Goal: Information Seeking & Learning: Learn about a topic

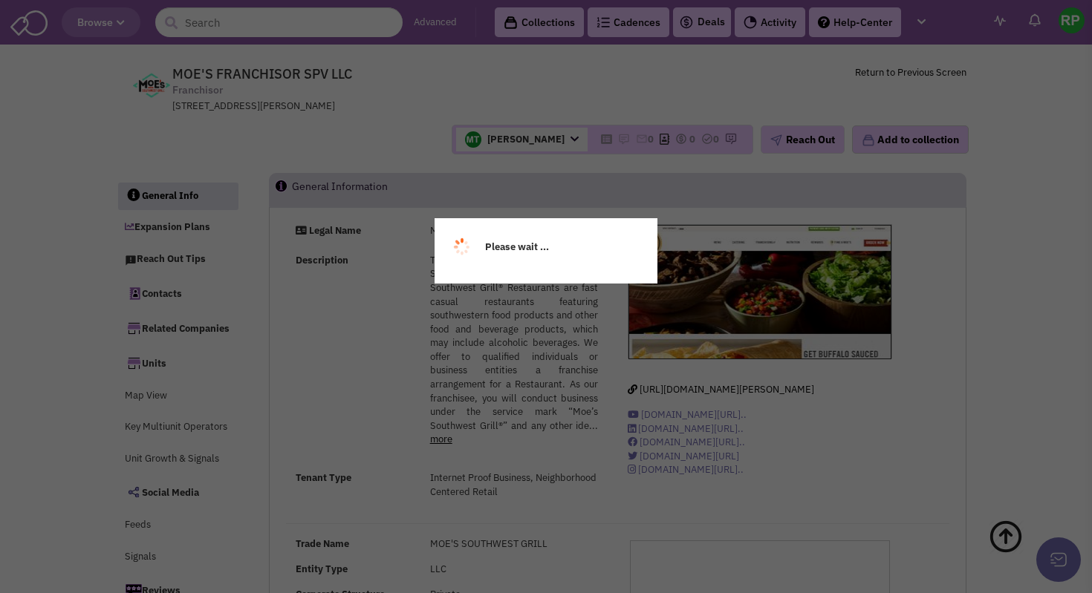
select select
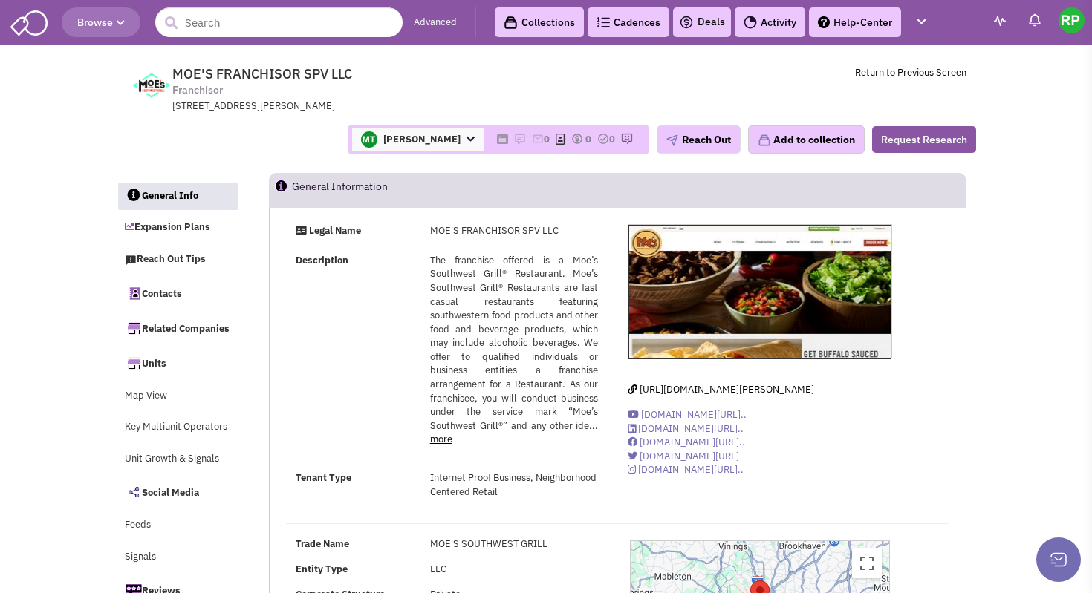
click at [556, 4] on header "Browse Advanced Collections Cadences 0 Deals Activity Help-Center Calendar" at bounding box center [546, 22] width 1092 height 45
click at [556, 21] on link "Collections" at bounding box center [539, 22] width 89 height 30
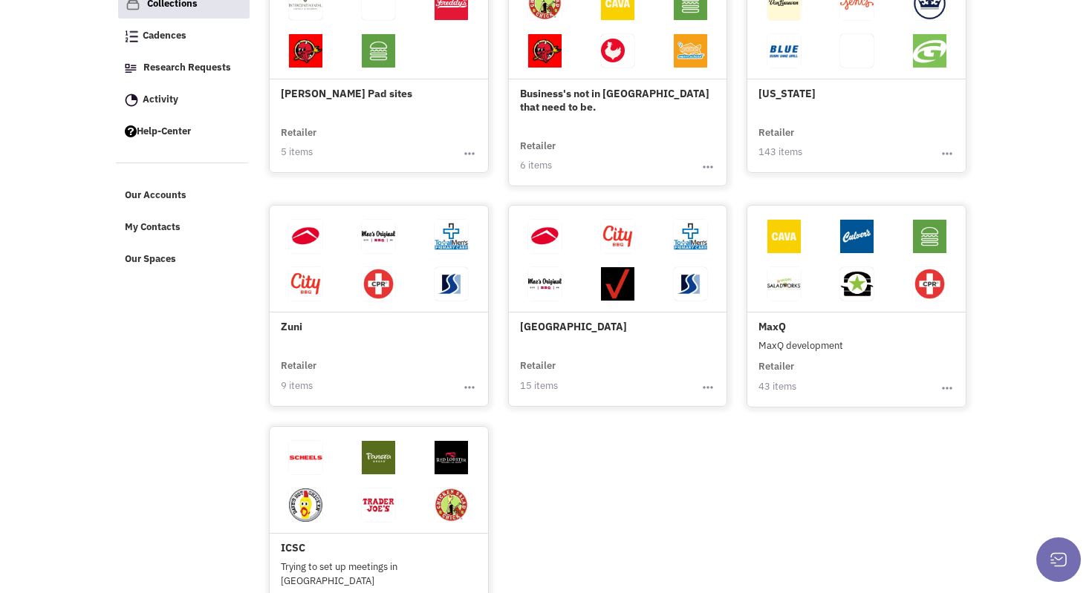
scroll to position [206, 0]
click at [792, 313] on h4 "MaxQ" at bounding box center [856, 272] width 196 height 122
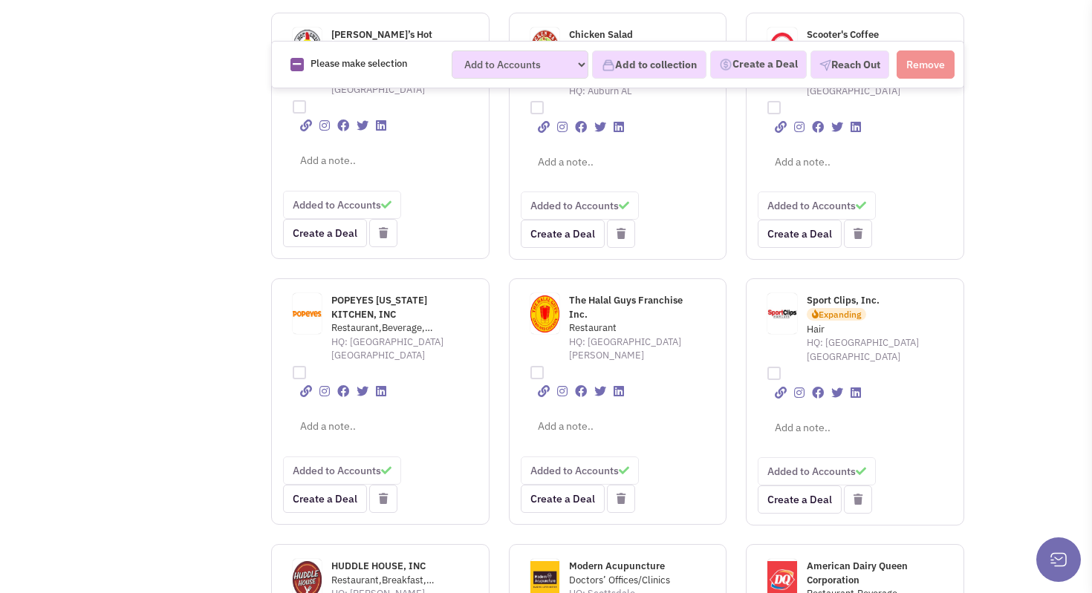
scroll to position [804, 0]
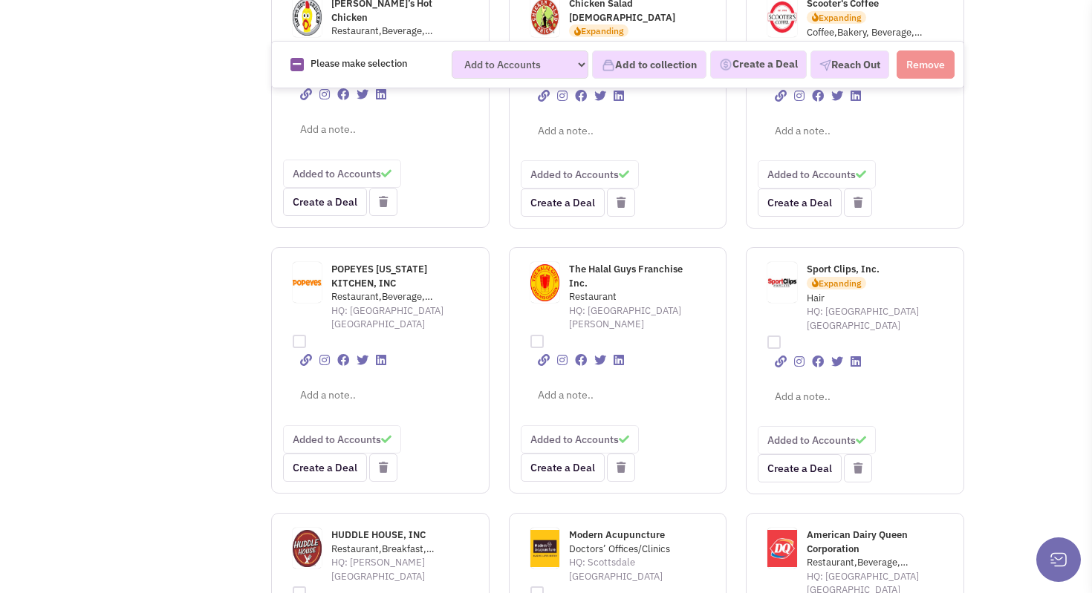
click at [826, 263] on span "Sport Clips, Inc." at bounding box center [843, 269] width 73 height 13
click at [616, 263] on span "The Halal Guys Franchise Inc." at bounding box center [626, 276] width 114 height 27
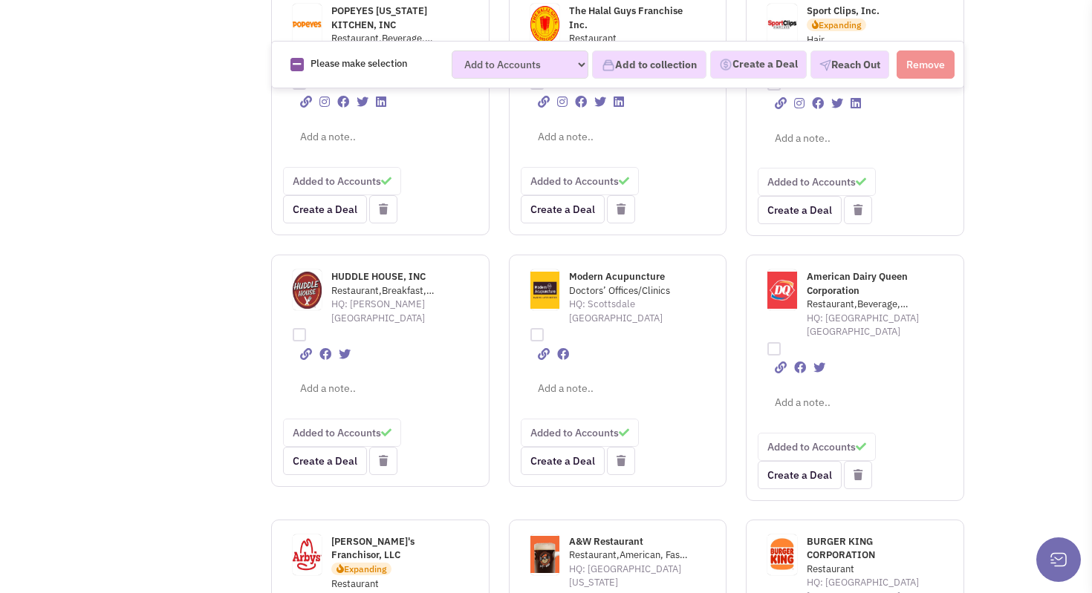
scroll to position [1078, 0]
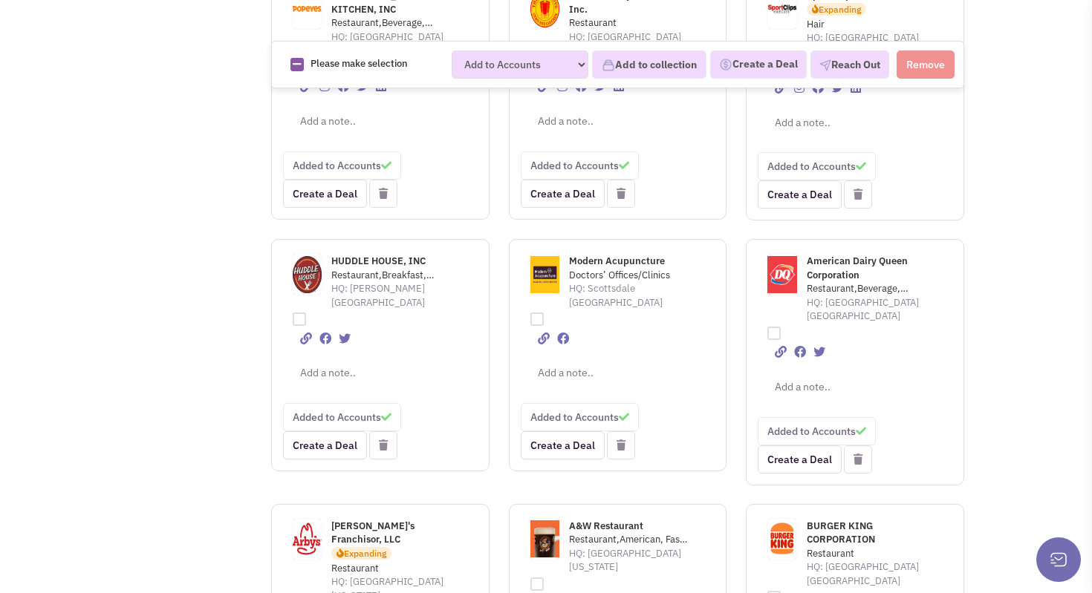
click at [629, 255] on span "Modern Acupuncture" at bounding box center [617, 261] width 96 height 13
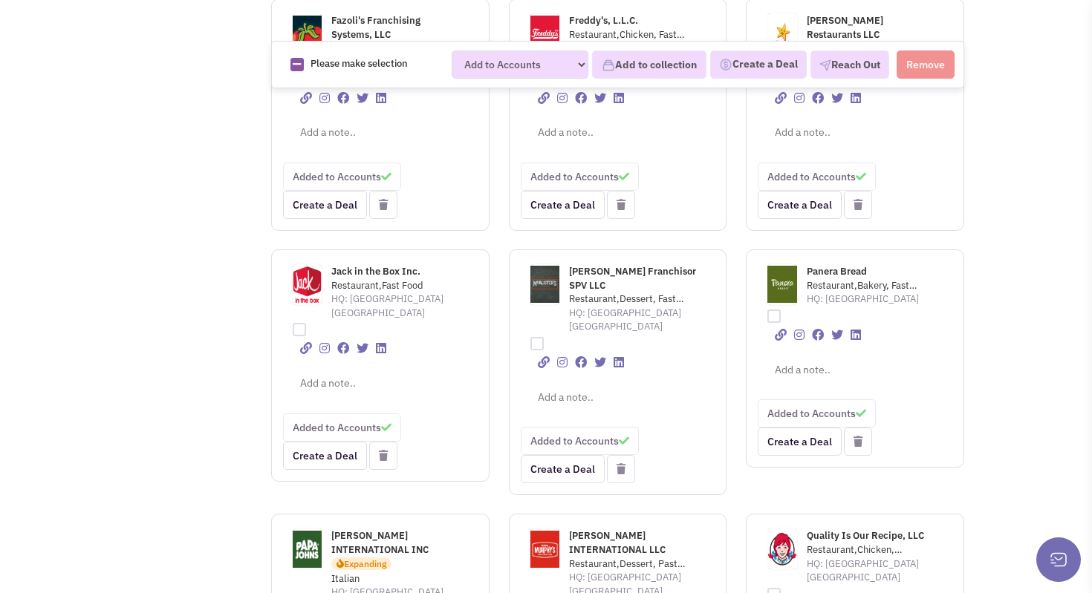
scroll to position [1864, 0]
click at [612, 264] on span "McAlister's Franchisor SPV LLC" at bounding box center [632, 277] width 127 height 27
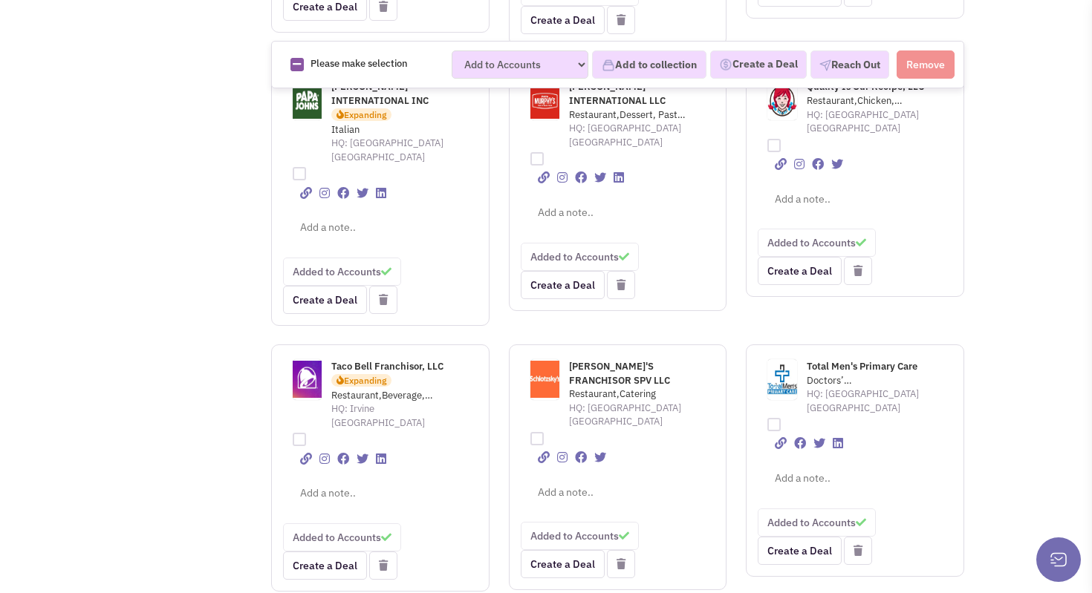
scroll to position [2316, 0]
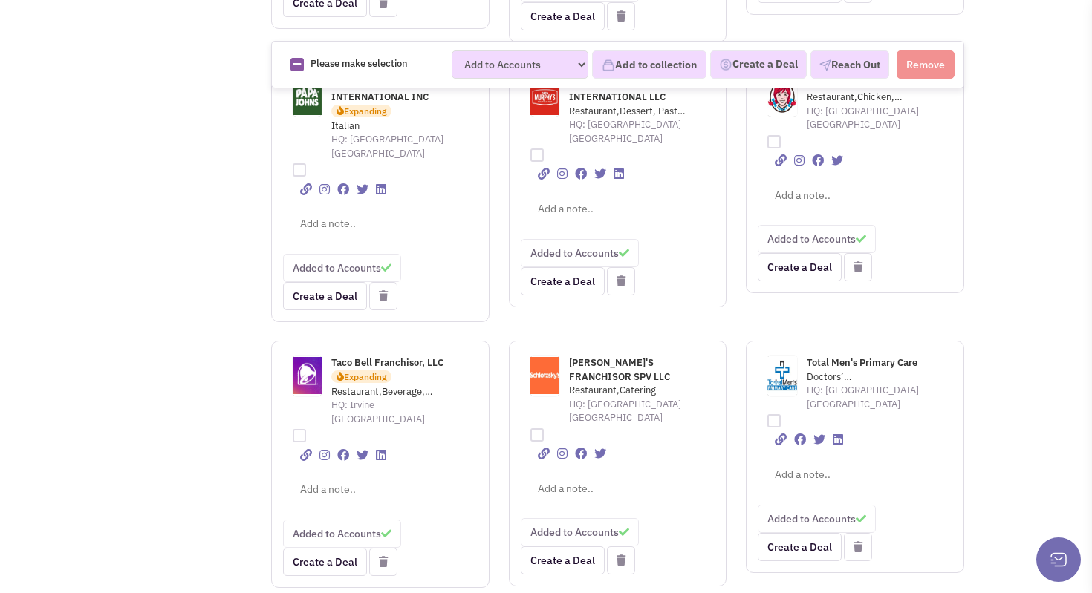
click at [846, 357] on div "Total Men's Primary Care" at bounding box center [871, 364] width 129 height 14
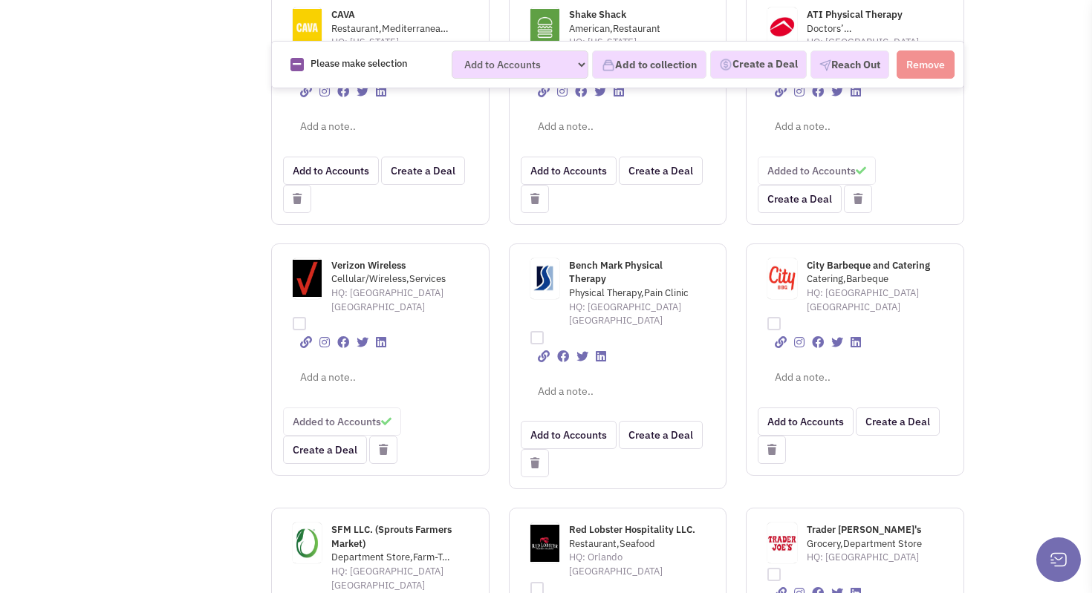
scroll to position [2933, 0]
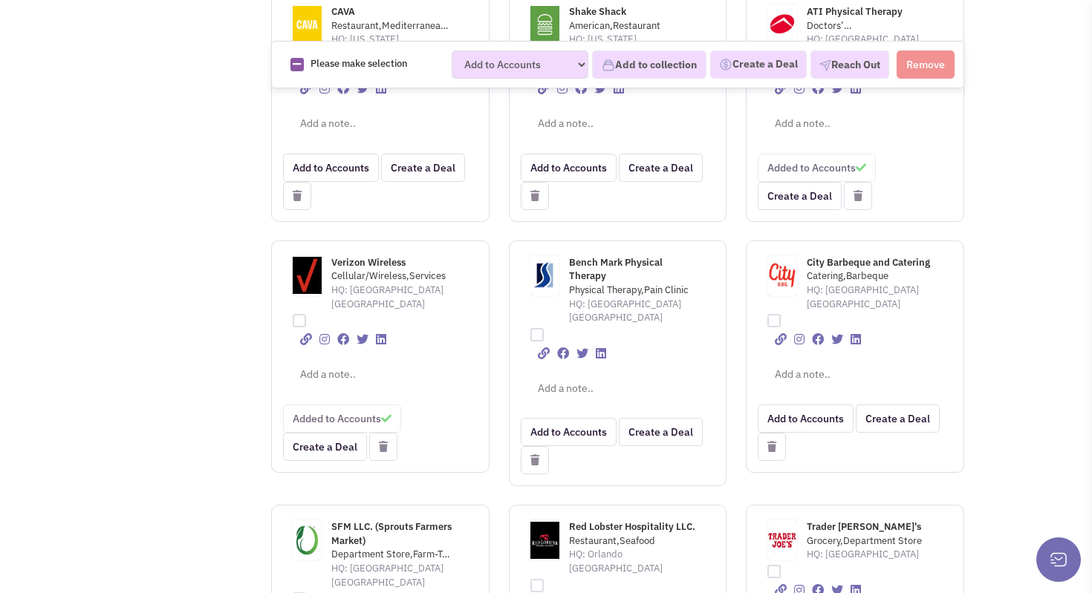
click at [380, 256] on span "Verizon Wireless" at bounding box center [368, 262] width 74 height 13
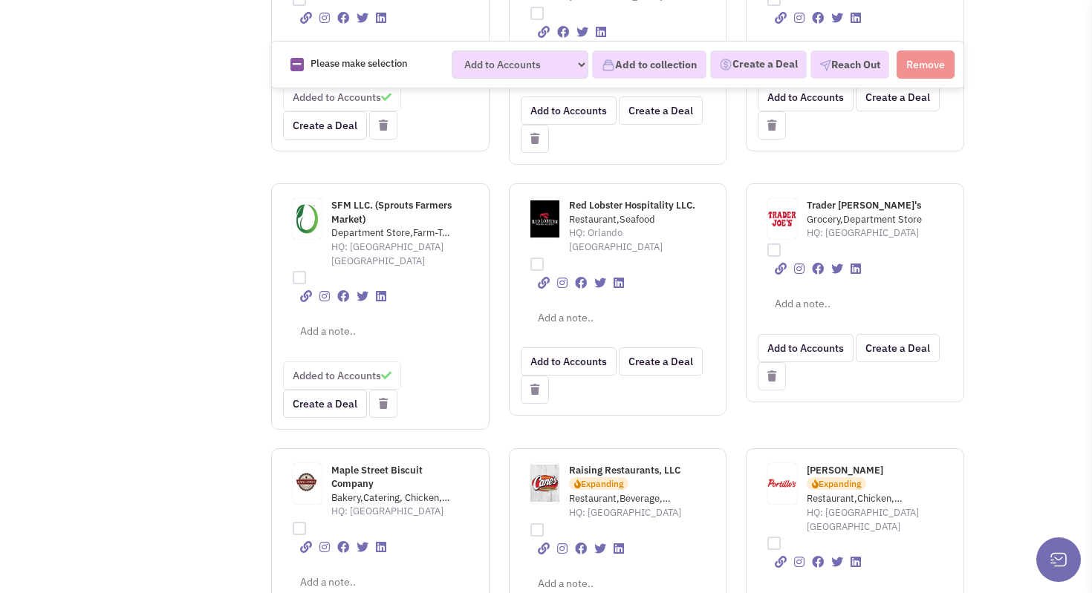
scroll to position [3252, 0]
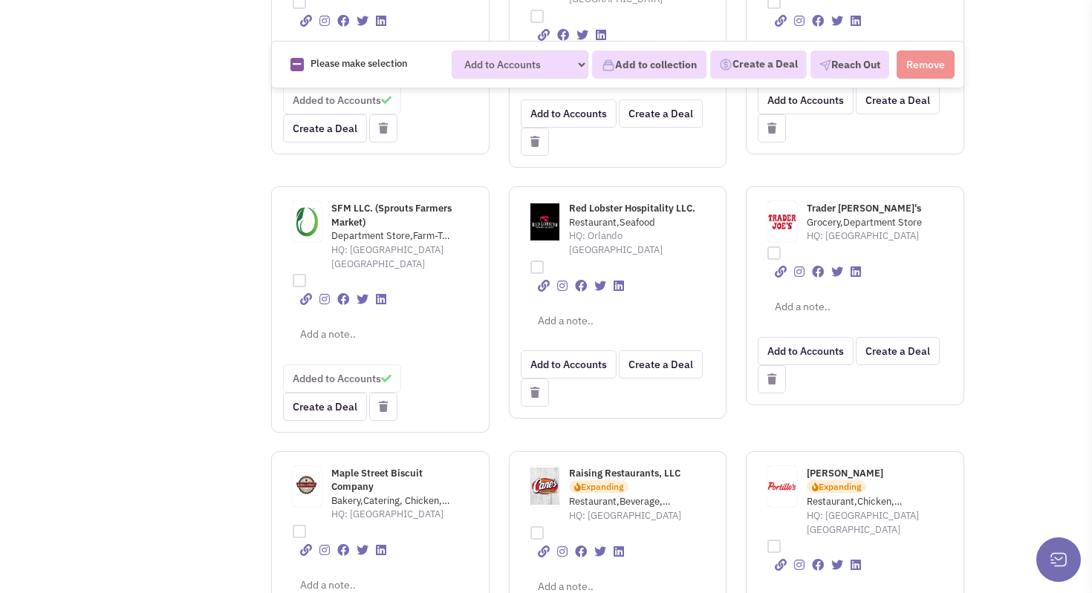
click at [824, 467] on span "[PERSON_NAME]" at bounding box center [845, 473] width 77 height 13
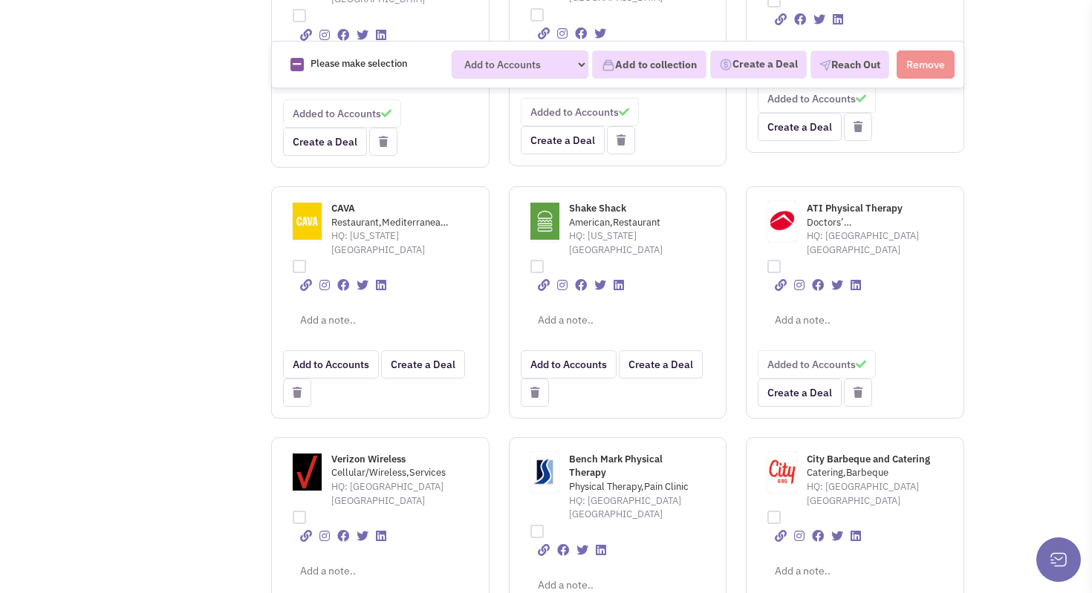
scroll to position [2754, 0]
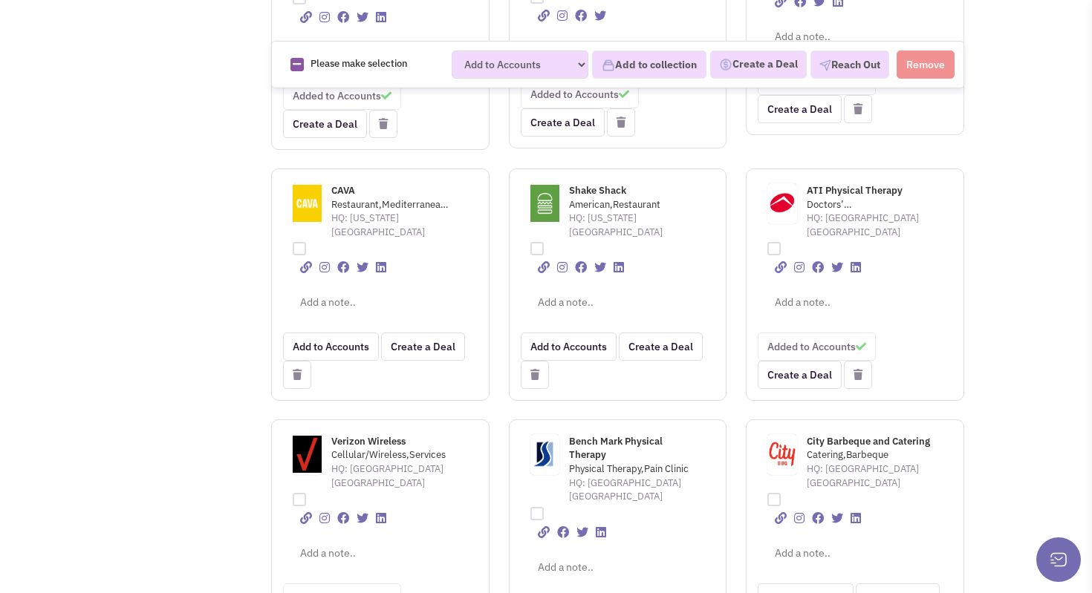
click at [591, 435] on span "Bench Mark Physical Therapy" at bounding box center [616, 448] width 94 height 27
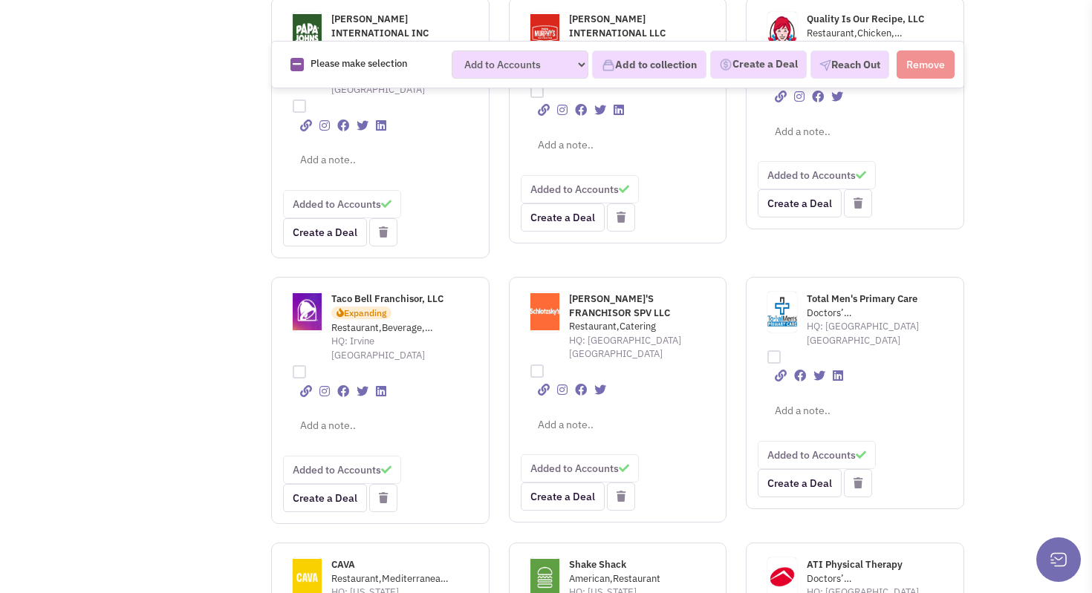
scroll to position [2337, 0]
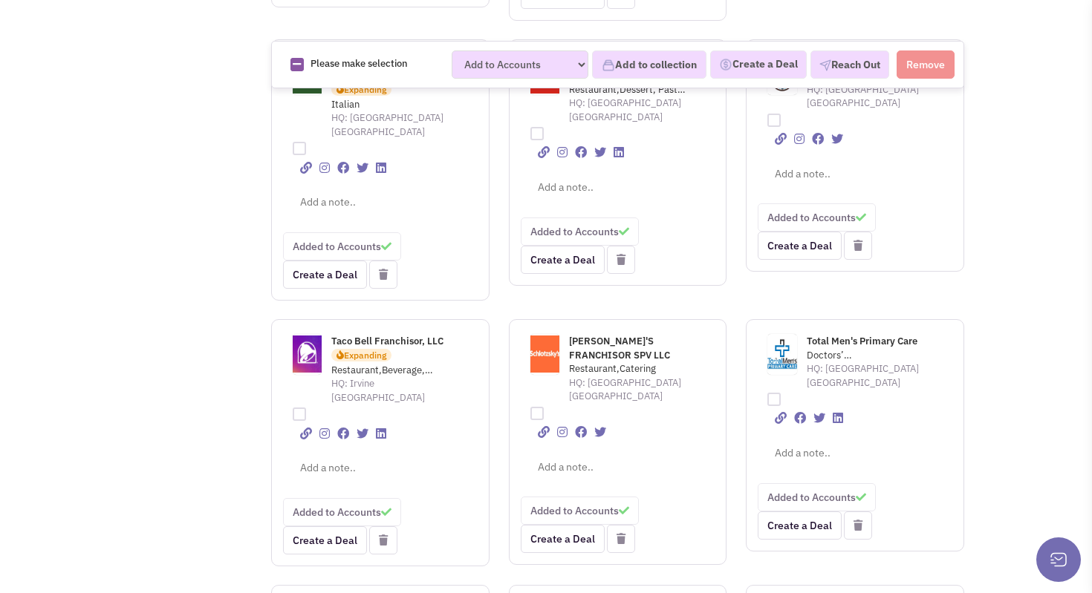
click at [580, 335] on span "SCHLOTZSKY'S FRANCHISOR SPV LLC" at bounding box center [619, 348] width 101 height 27
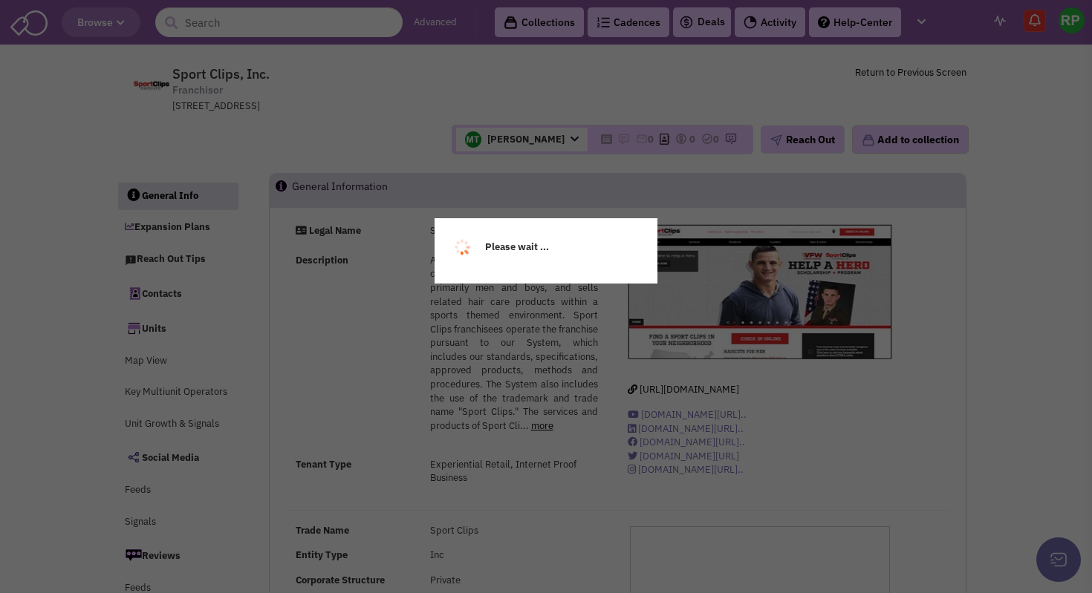
select select
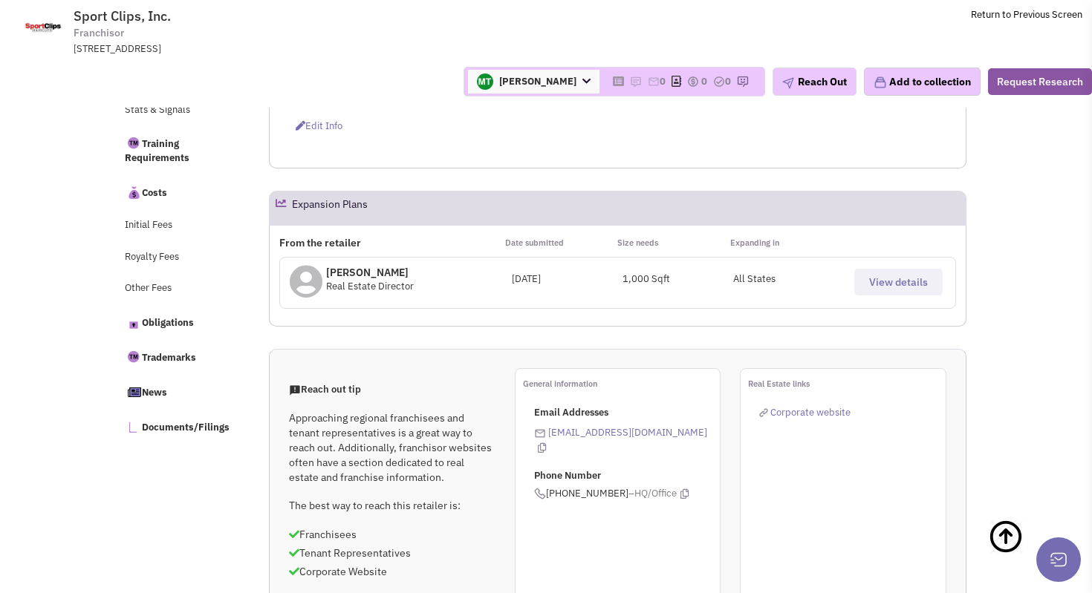
scroll to position [604, 0]
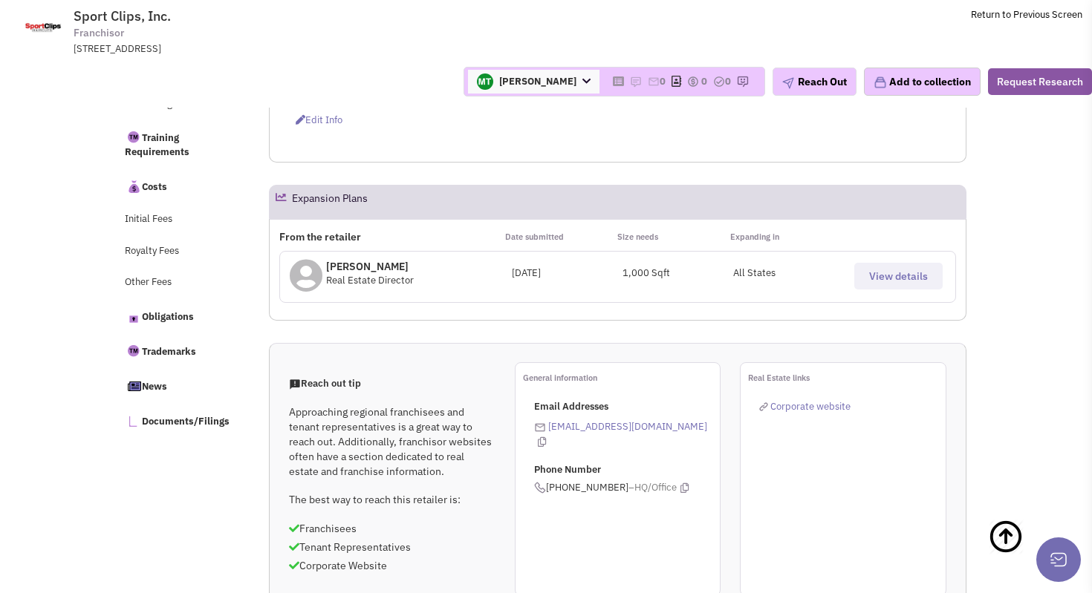
click at [895, 270] on span "View details" at bounding box center [898, 276] width 59 height 13
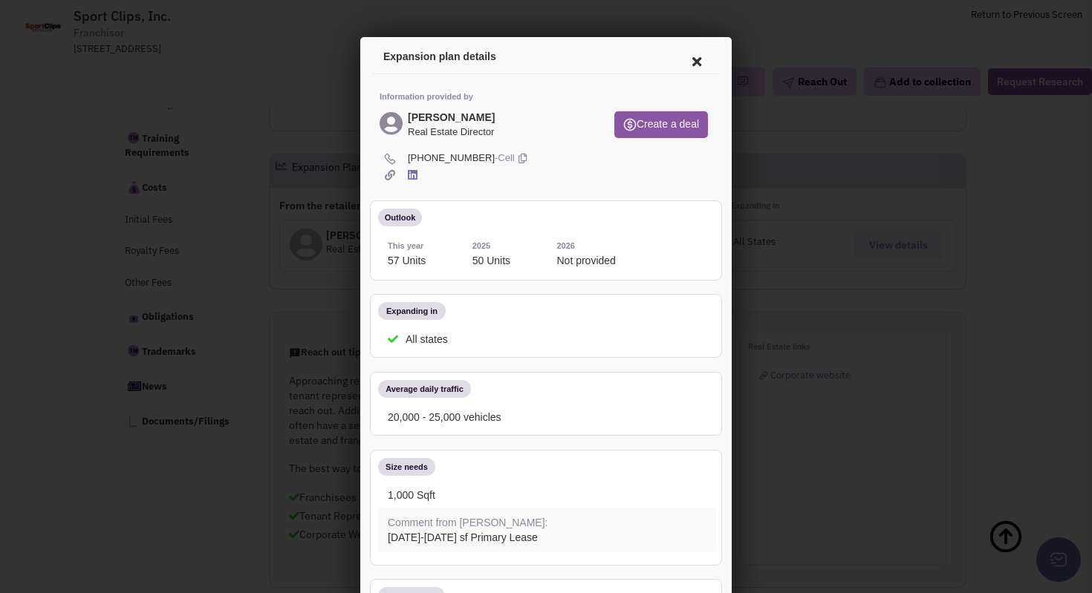
scroll to position [0, 0]
click at [516, 160] on icon at bounding box center [520, 156] width 8 height 14
drag, startPoint x: 482, startPoint y: 114, endPoint x: 406, endPoint y: 115, distance: 76.5
click at [406, 115] on div "Joel Reichman Real Estate Director" at bounding box center [451, 122] width 90 height 27
copy div "Joel Reichman"
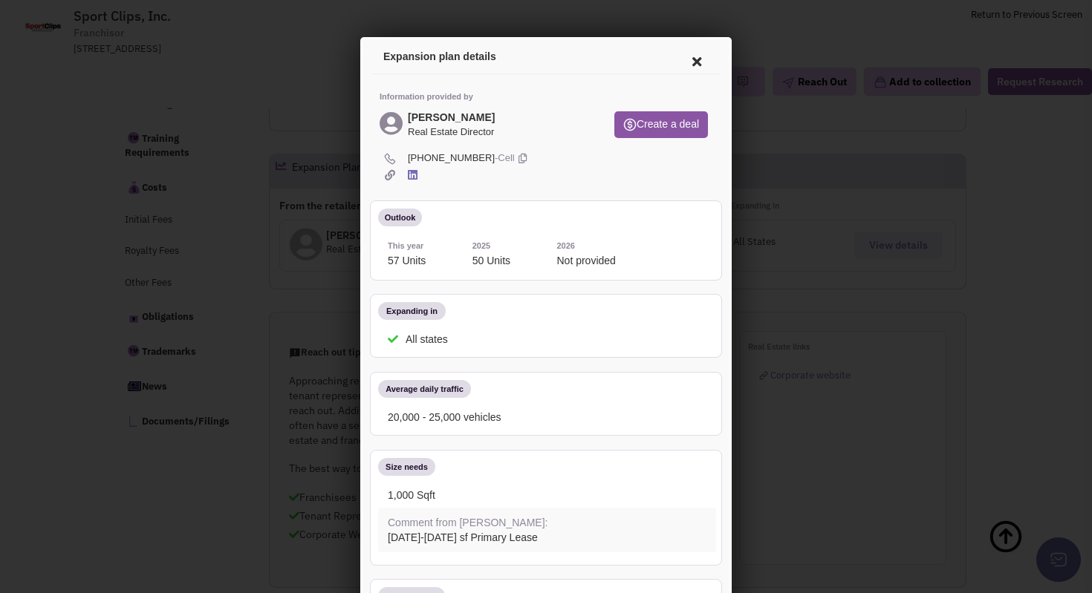
click at [699, 53] on icon at bounding box center [694, 60] width 31 height 36
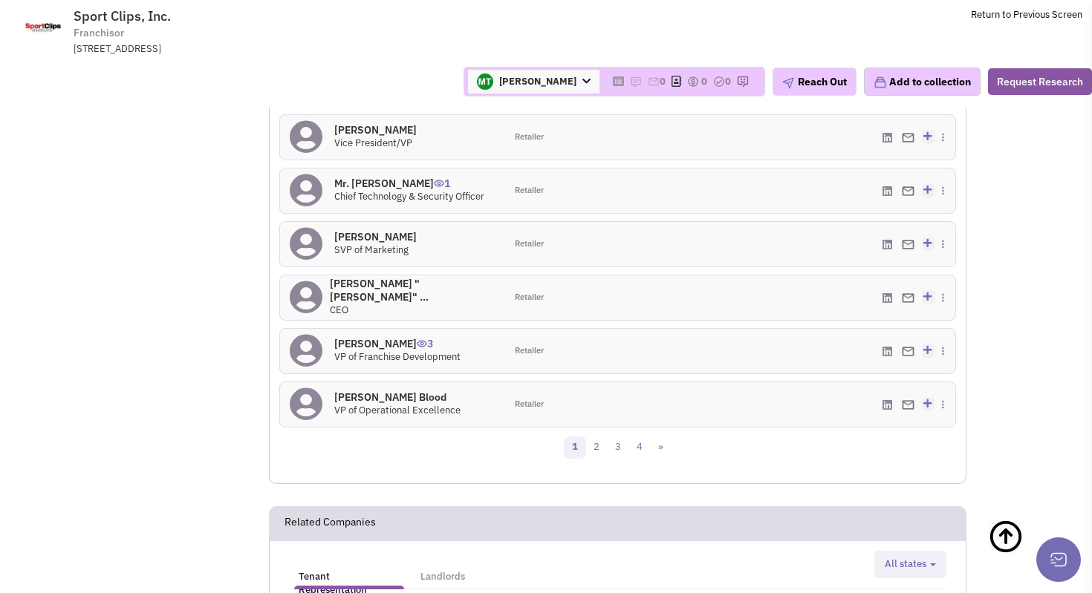
scroll to position [1520, 0]
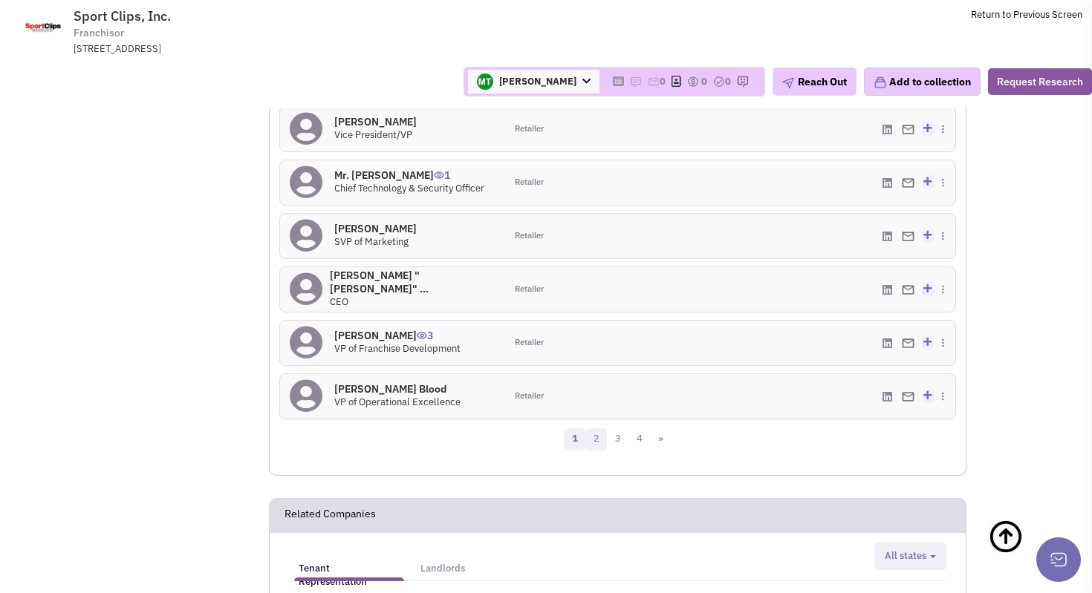
click at [597, 436] on link "2" at bounding box center [596, 440] width 22 height 22
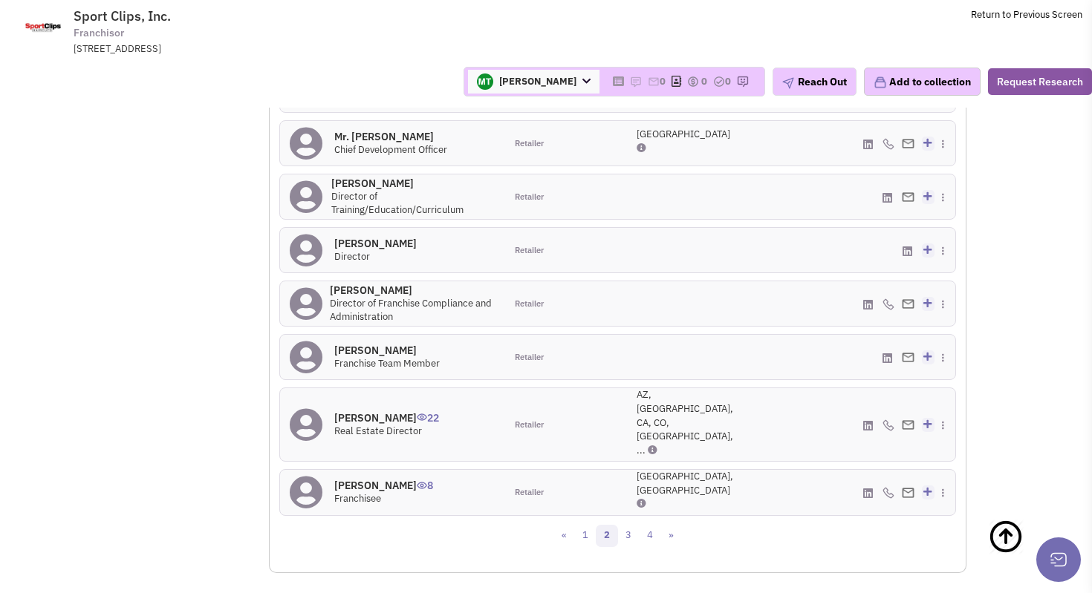
scroll to position [1464, 0]
click at [376, 410] on h4 "Joel Reichman 22" at bounding box center [386, 416] width 105 height 13
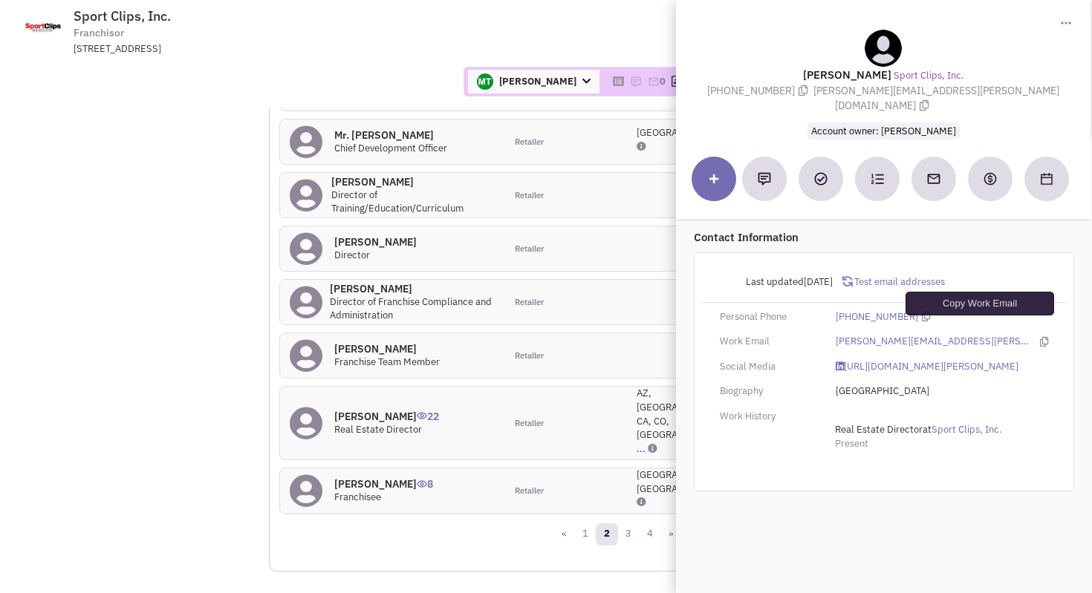
click at [1040, 337] on icon at bounding box center [1044, 342] width 8 height 10
click at [355, 82] on div "Martin Turner Account Owner Amelia Andrews Austin Aguilar Austin Tidwell Billy …" at bounding box center [545, 82] width 1111 height 30
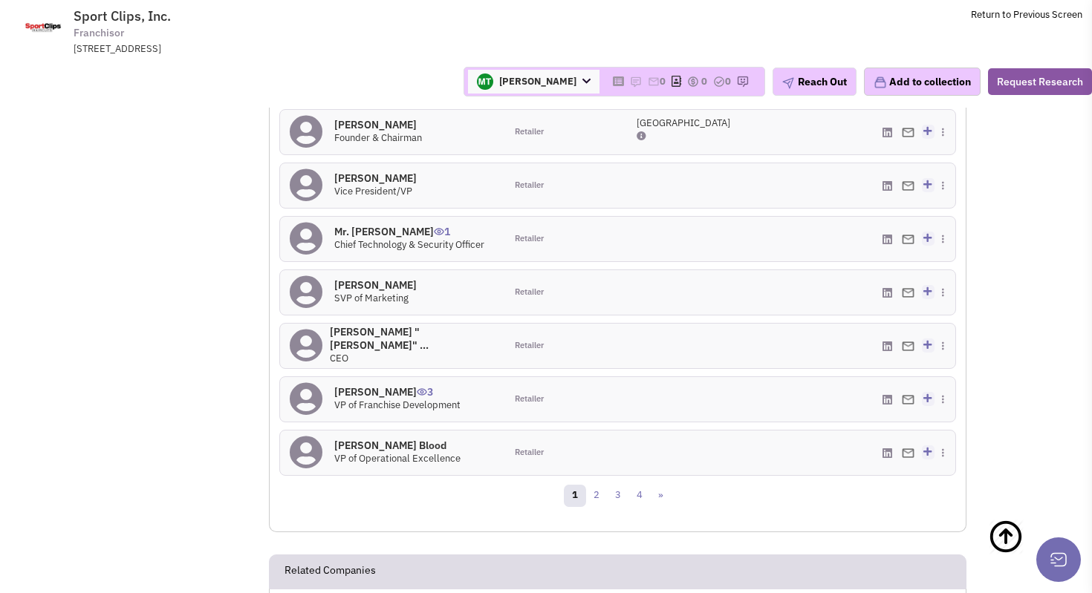
click at [380, 391] on h4 "Mr. Jean Booth 3" at bounding box center [397, 391] width 126 height 13
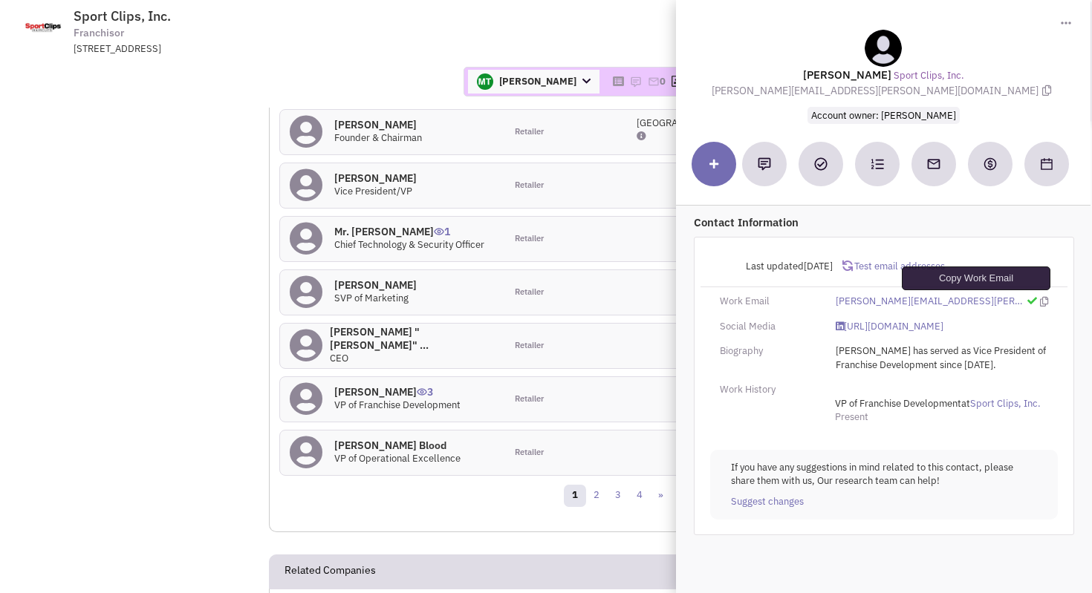
click at [1040, 299] on icon at bounding box center [1044, 302] width 8 height 10
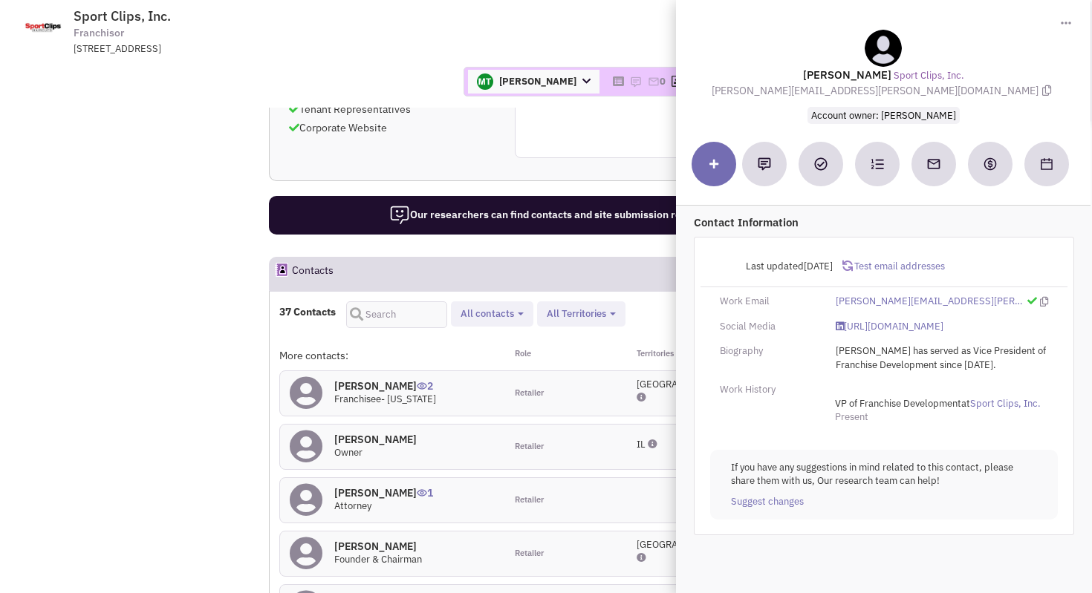
scroll to position [1044, 0]
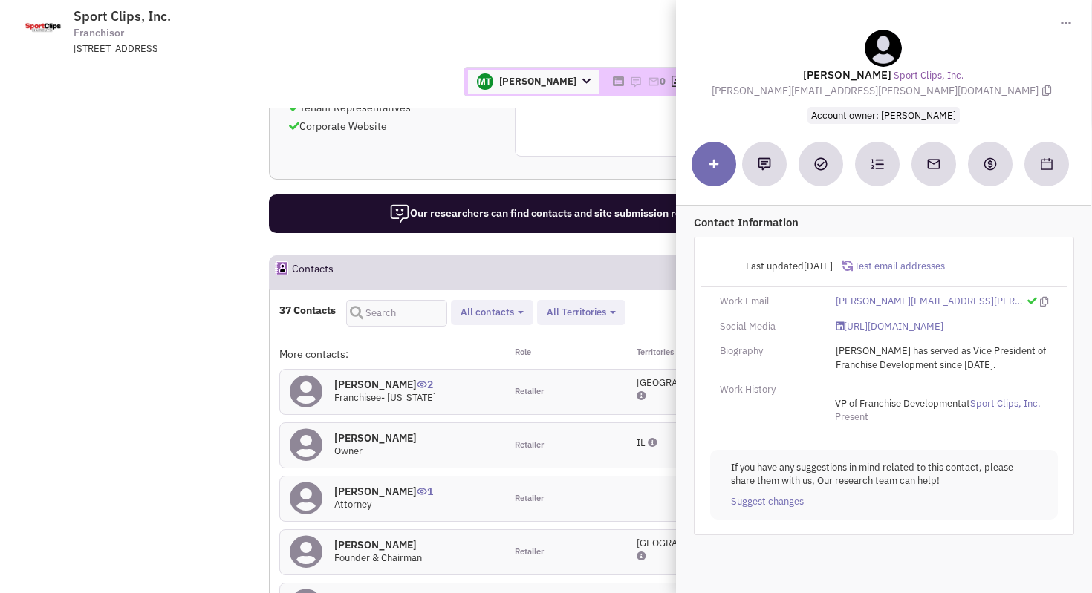
drag, startPoint x: 885, startPoint y: 77, endPoint x: 826, endPoint y: 77, distance: 59.4
click at [826, 77] on lable "Mr. Jean Booth" at bounding box center [847, 75] width 88 height 14
copy lable "Jean Booth"
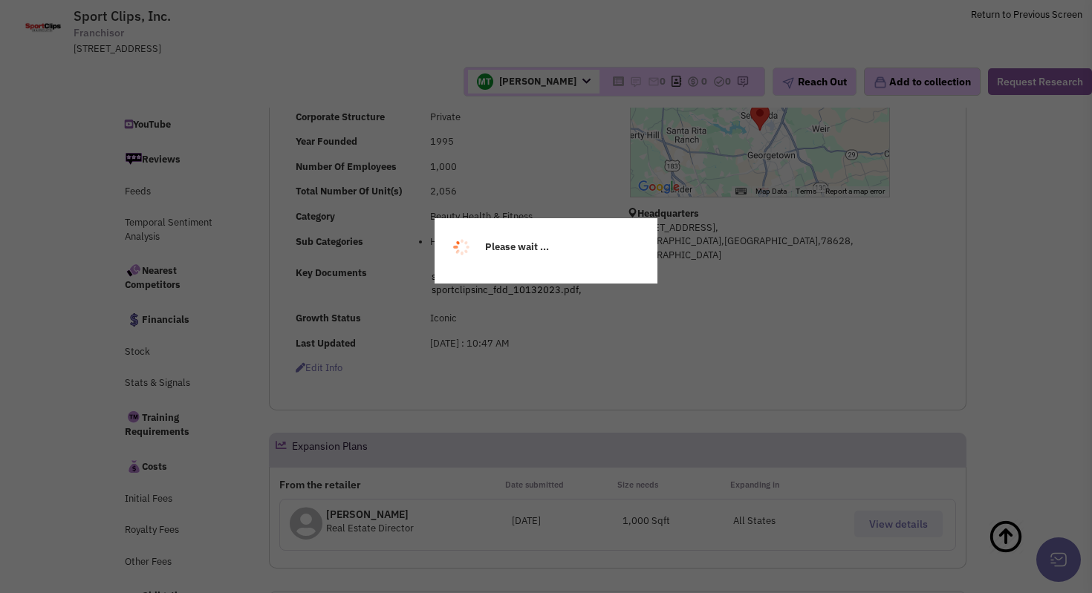
scroll to position [0, 0]
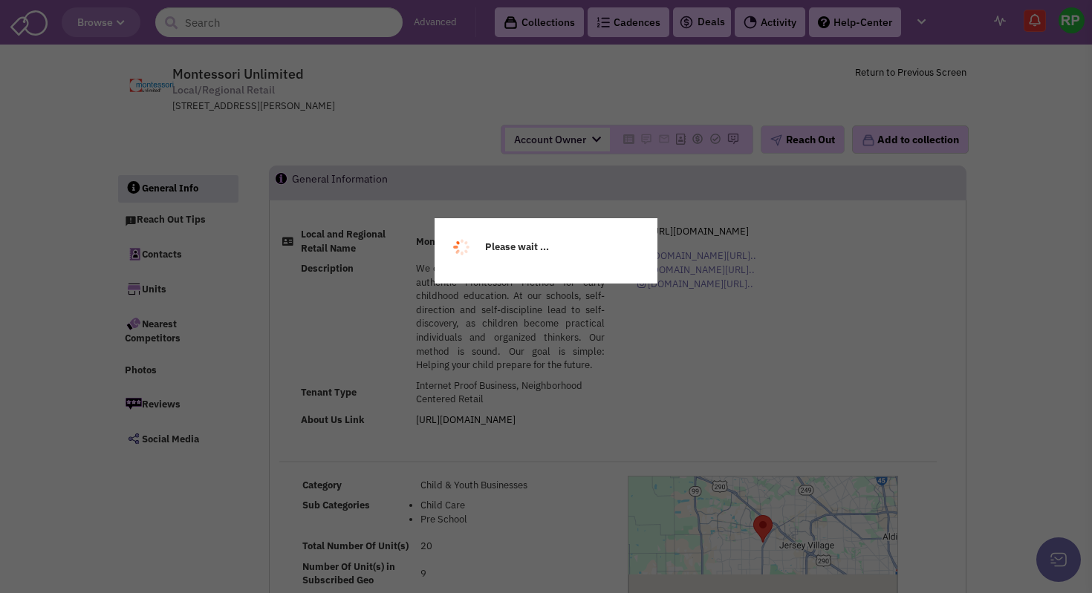
select select
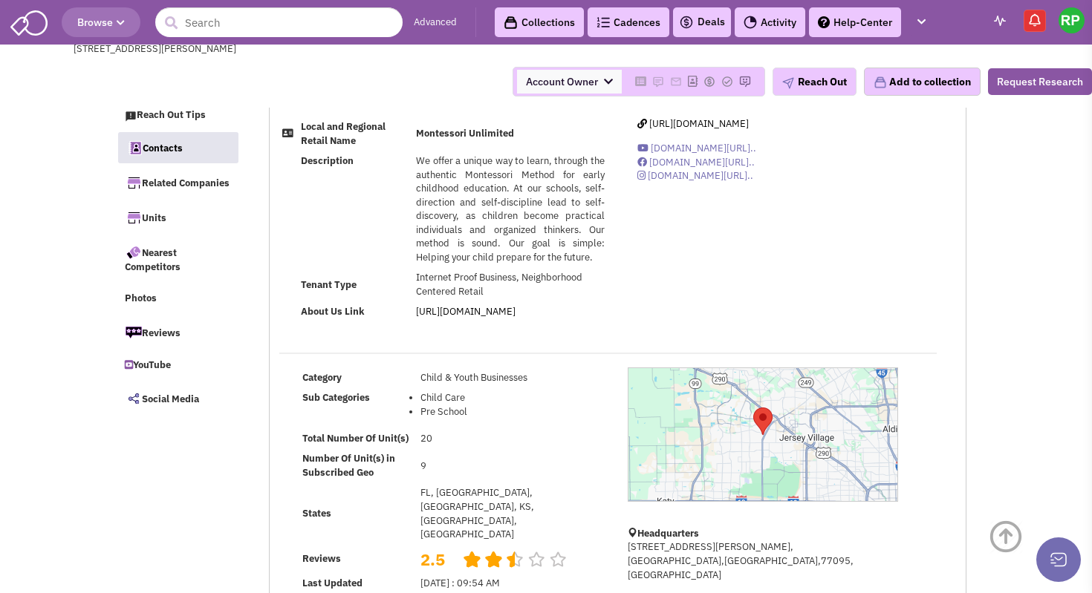
scroll to position [1022, 0]
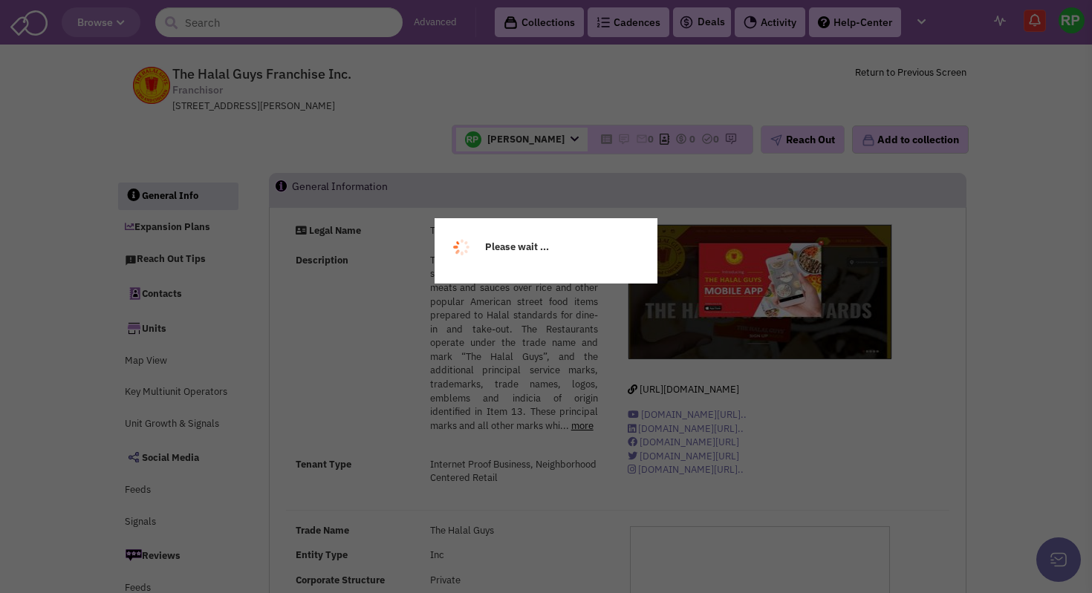
select select
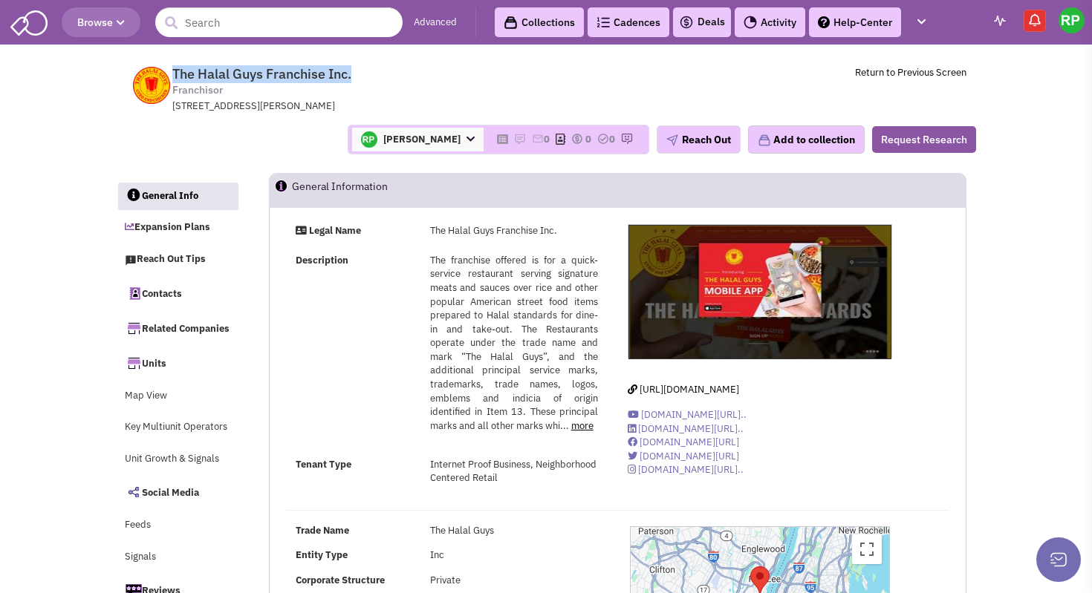
drag, startPoint x: 354, startPoint y: 71, endPoint x: 169, endPoint y: 70, distance: 184.9
click at [169, 70] on tr "The Halal Guys Franchise Inc. Franchisor 222 Columbia Avenue, Fort Lee, NJ, 070…" at bounding box center [546, 86] width 860 height 56
copy tr "The Halal Guys Franchise Inc."
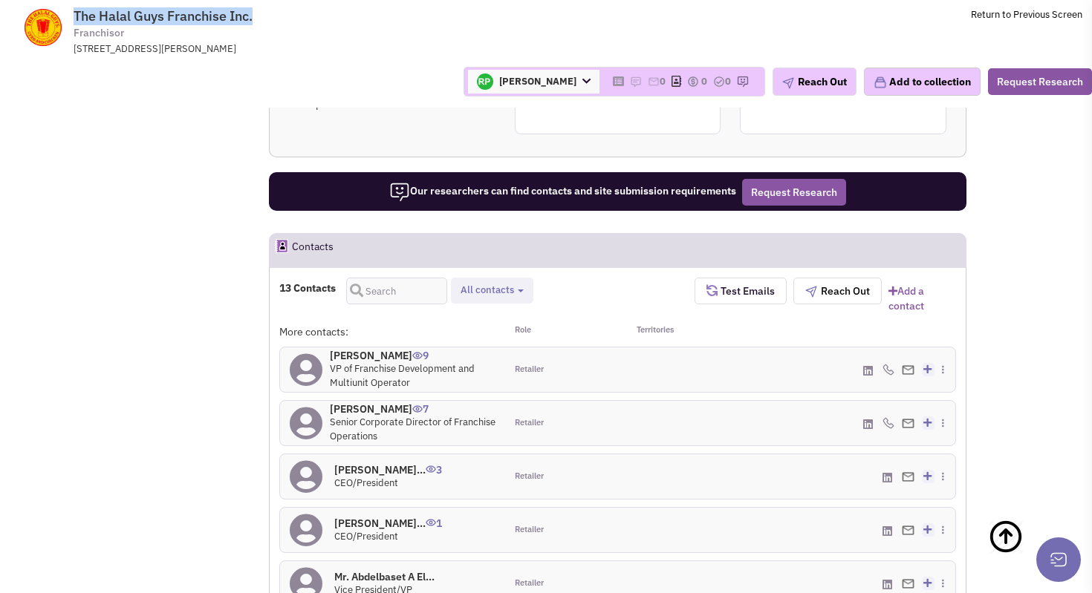
scroll to position [1358, 0]
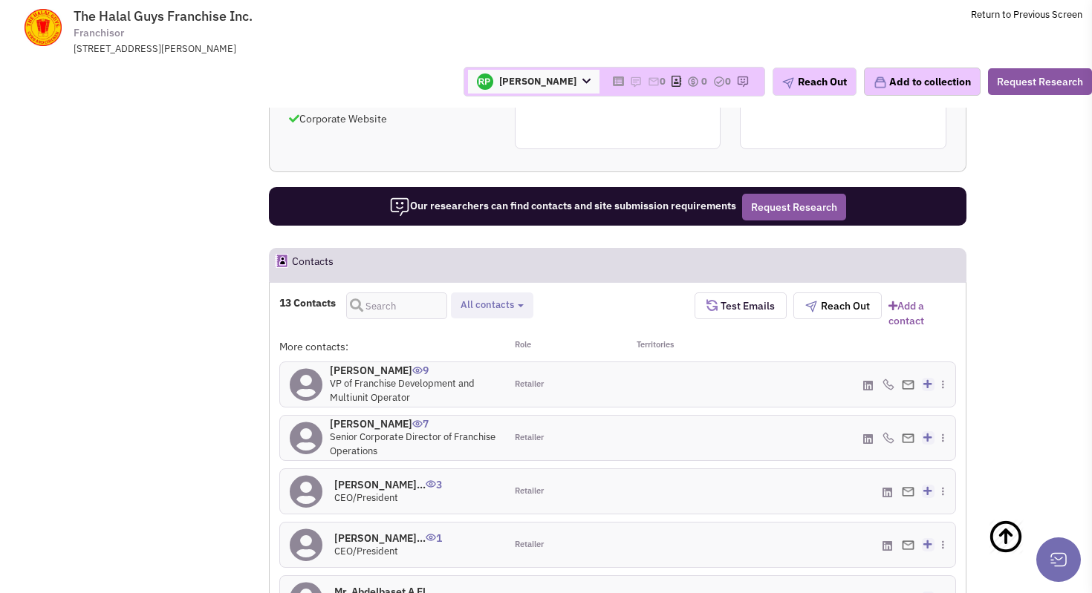
click at [348, 364] on h4 "Paul Tran 9" at bounding box center [413, 370] width 166 height 13
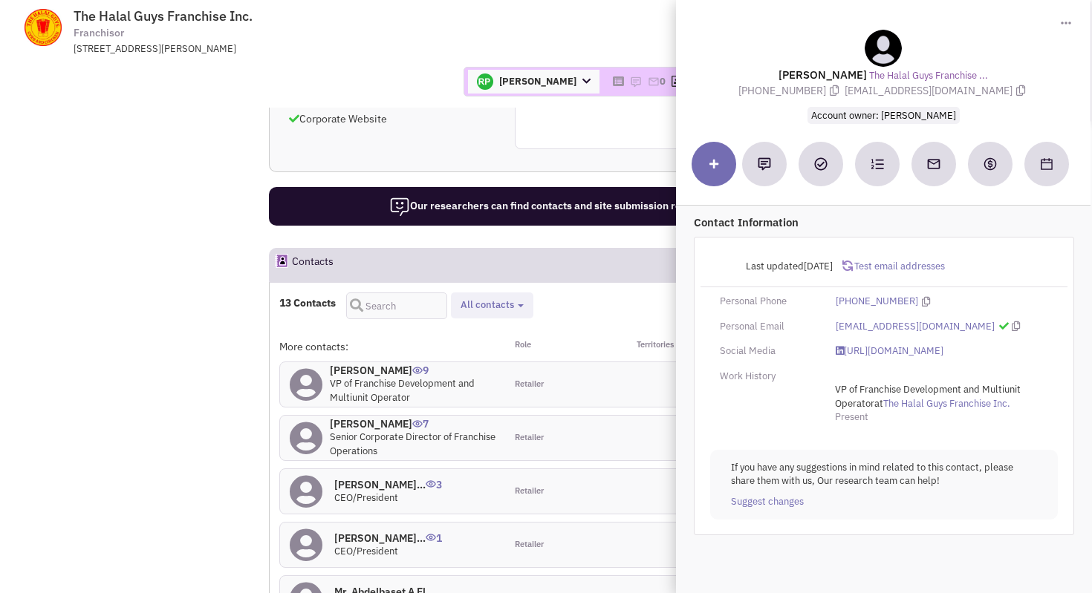
click at [1012, 326] on icon at bounding box center [1016, 327] width 8 height 10
click at [922, 300] on icon at bounding box center [926, 302] width 8 height 10
drag, startPoint x: 847, startPoint y: 77, endPoint x: 778, endPoint y: 67, distance: 70.5
click at [778, 67] on div "Paul Tran The Halal Guys Franchise ... (714) 925-2279 paultran92@gmail.com Acco…" at bounding box center [883, 77] width 400 height 94
copy lable "Paul Tran"
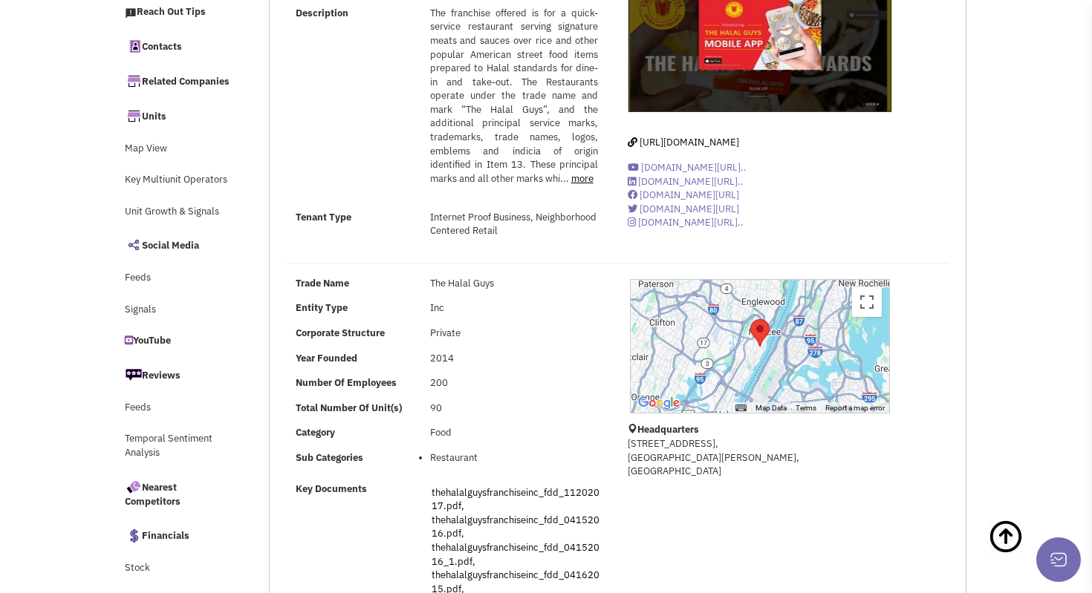
scroll to position [0, 0]
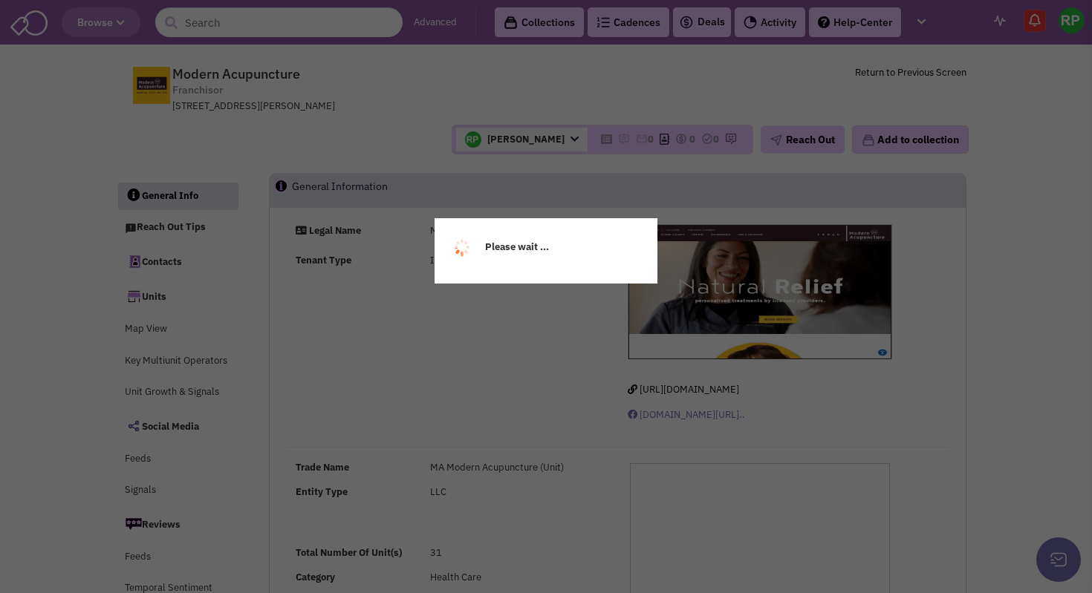
select select
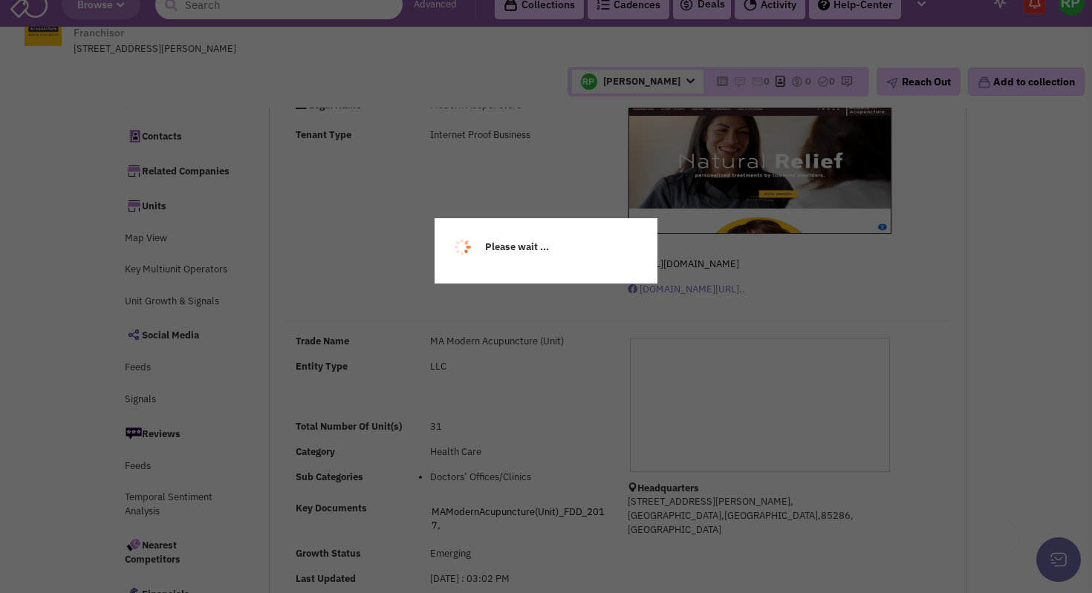
select select
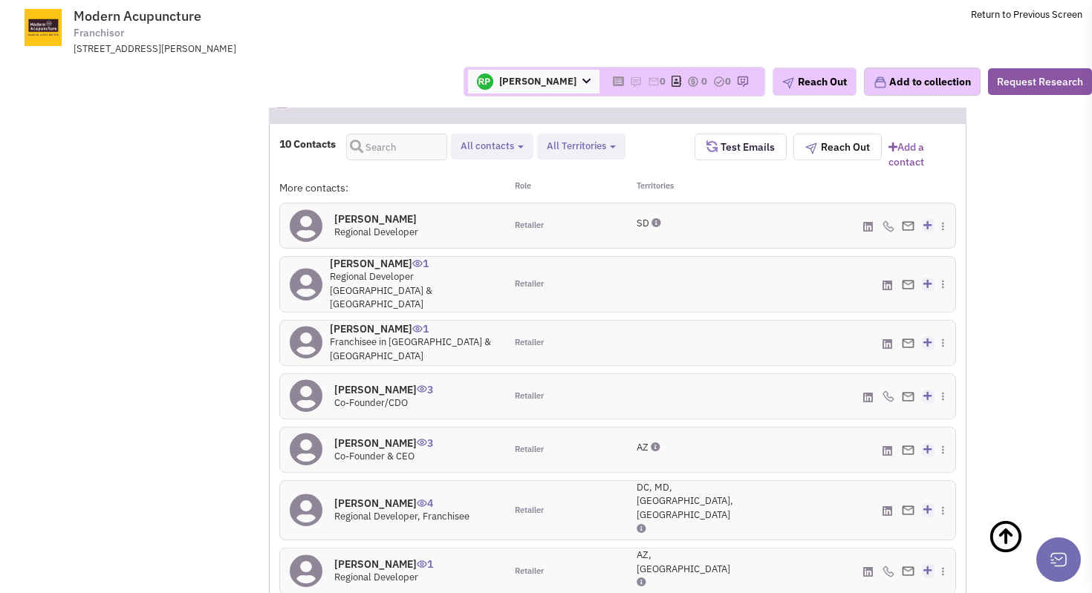
scroll to position [928, 0]
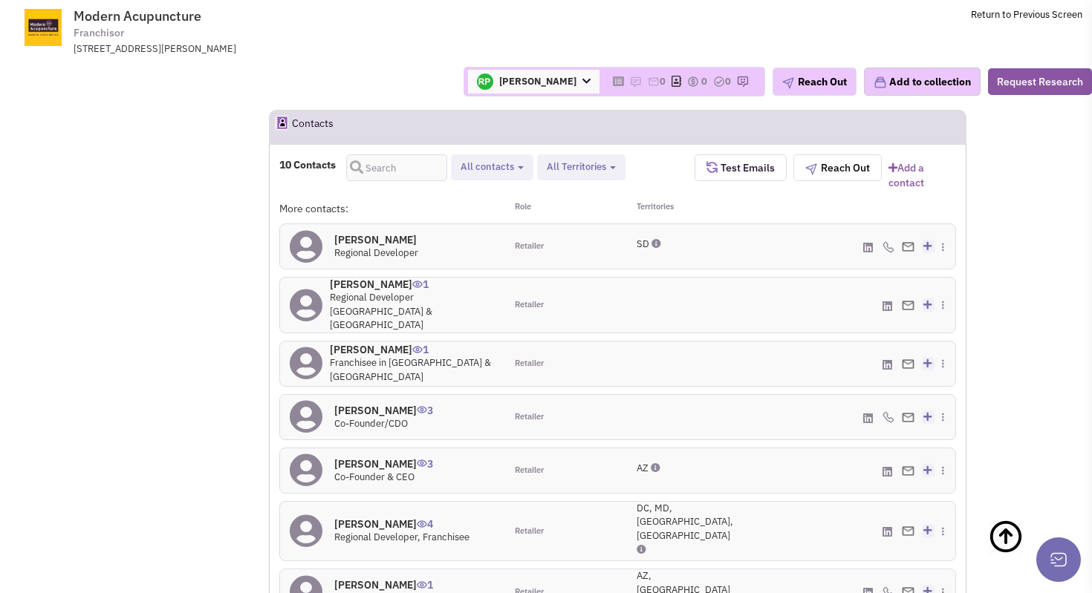
click at [383, 238] on h4 "[PERSON_NAME] 0" at bounding box center [376, 239] width 84 height 13
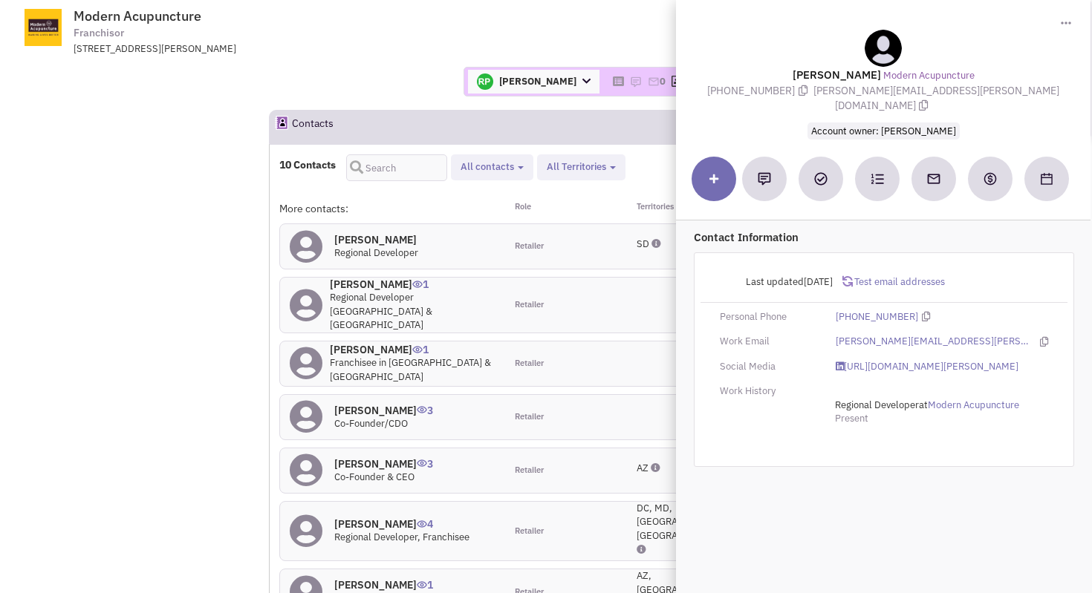
drag, startPoint x: 879, startPoint y: 74, endPoint x: 768, endPoint y: 74, distance: 111.4
click at [768, 74] on div "[PERSON_NAME] Modern Acupuncture [PHONE_NUMBER] [PERSON_NAME][EMAIL_ADDRESS][PE…" at bounding box center [883, 84] width 400 height 108
copy lable "[PERSON_NAME]"
click at [928, 100] on icon at bounding box center [924, 105] width 9 height 10
click at [807, 94] on icon at bounding box center [802, 90] width 9 height 10
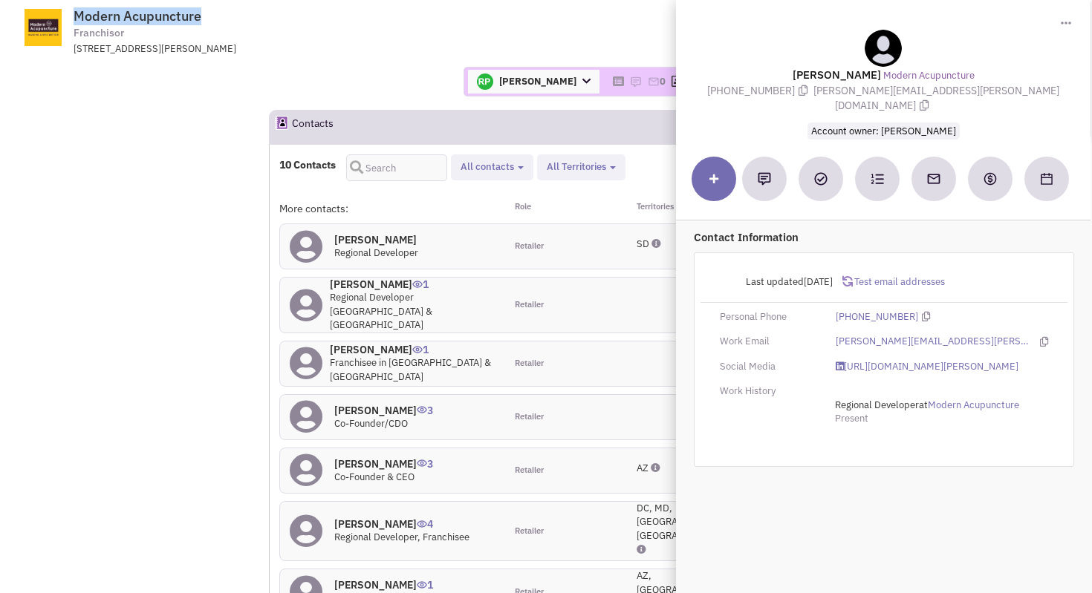
drag, startPoint x: 208, startPoint y: 16, endPoint x: 65, endPoint y: 18, distance: 142.6
click at [65, 18] on tr "Modern Acupuncture Franchisor [STREET_ADDRESS][PERSON_NAME] Return to Previous …" at bounding box center [546, 28] width 1092 height 56
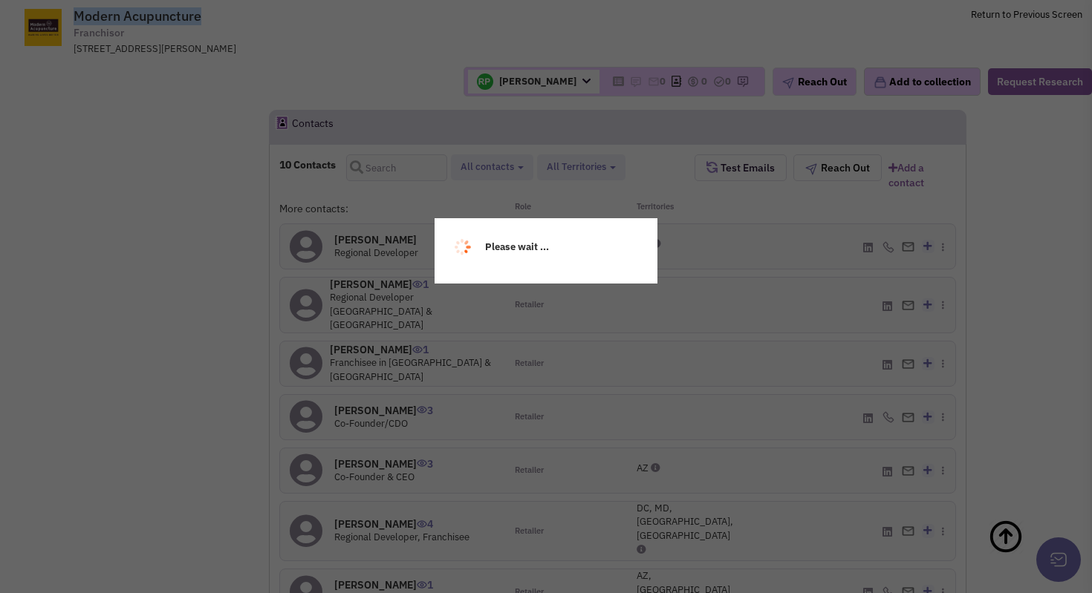
copy tr "Modern Acupuncture"
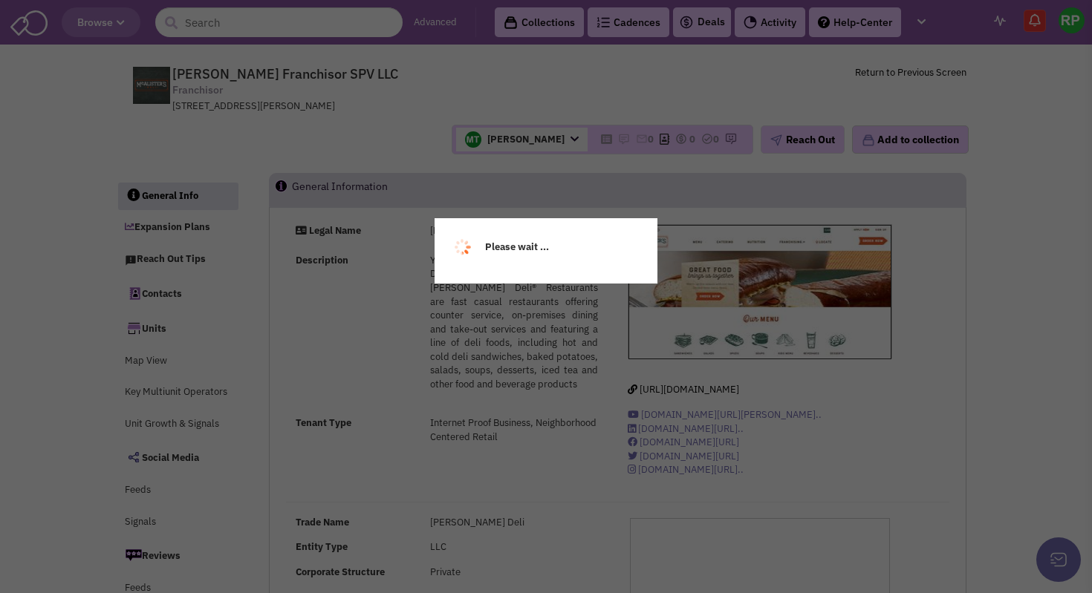
select select
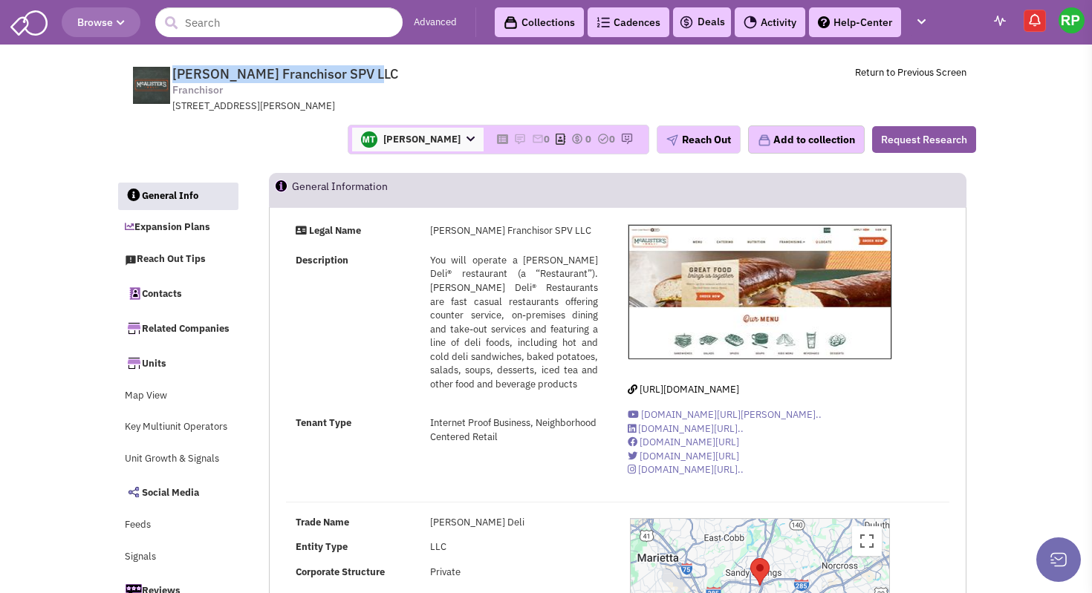
drag, startPoint x: 368, startPoint y: 78, endPoint x: 169, endPoint y: 71, distance: 199.2
click at [169, 71] on tr "McAlister's Franchisor SPV LLC Franchisor 5620 Glenridge Dr NE, Atlanta, GA, 30…" at bounding box center [546, 86] width 860 height 56
copy tr "McAlister's Franchisor SPV LLC"
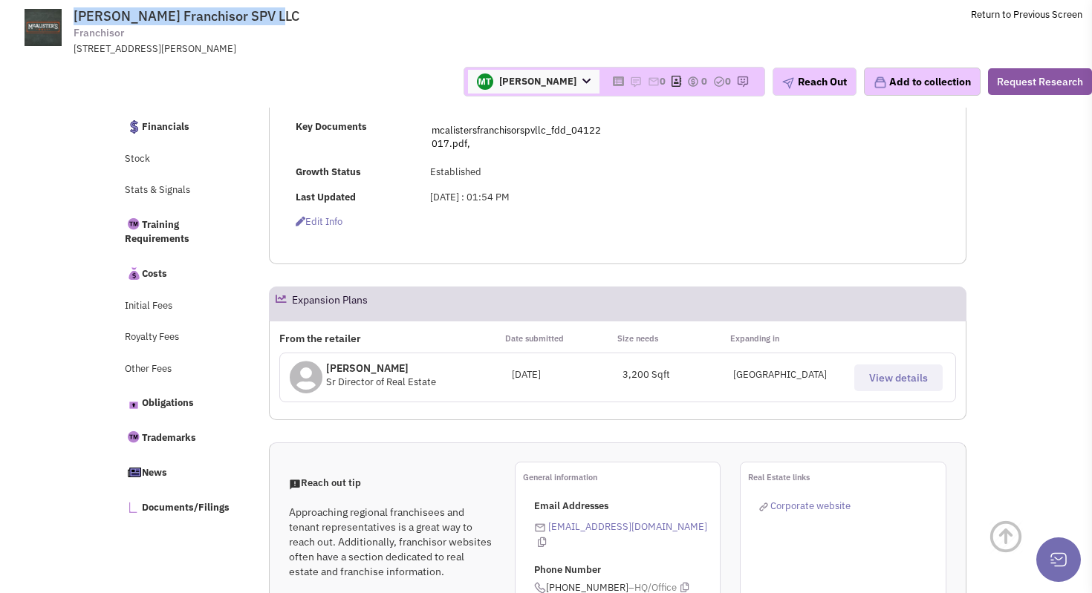
scroll to position [607, 0]
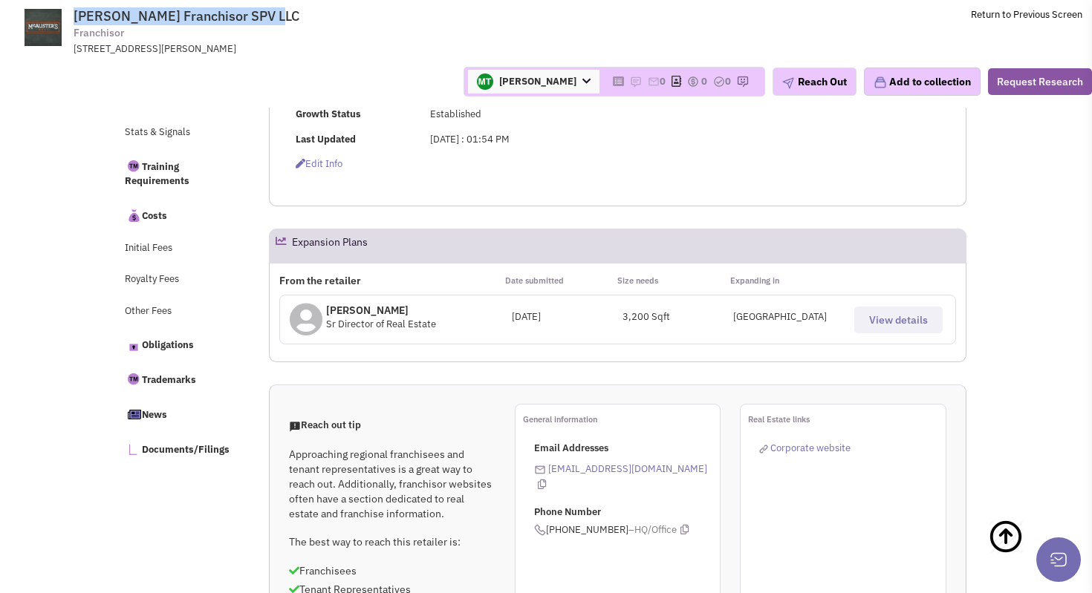
click at [856, 331] on button "View details" at bounding box center [898, 320] width 88 height 27
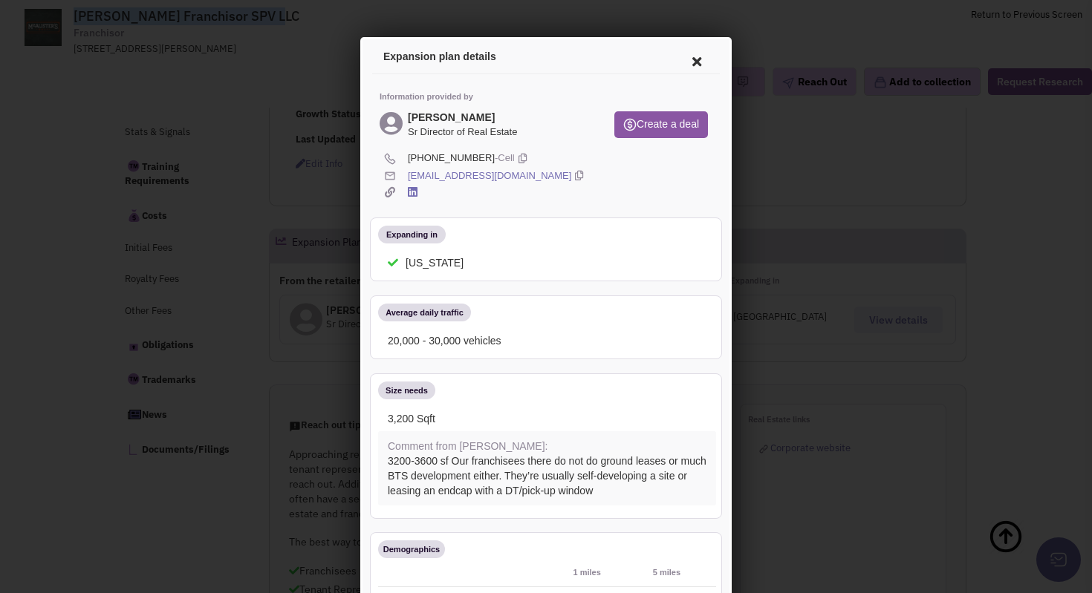
scroll to position [0, 0]
drag, startPoint x: 481, startPoint y: 118, endPoint x: 384, endPoint y: 118, distance: 97.3
click at [384, 118] on div "Freddy Luster Sr Director of Real Estate" at bounding box center [484, 125] width 215 height 33
copy div "Freddy Luster"
click at [516, 158] on icon at bounding box center [520, 156] width 8 height 14
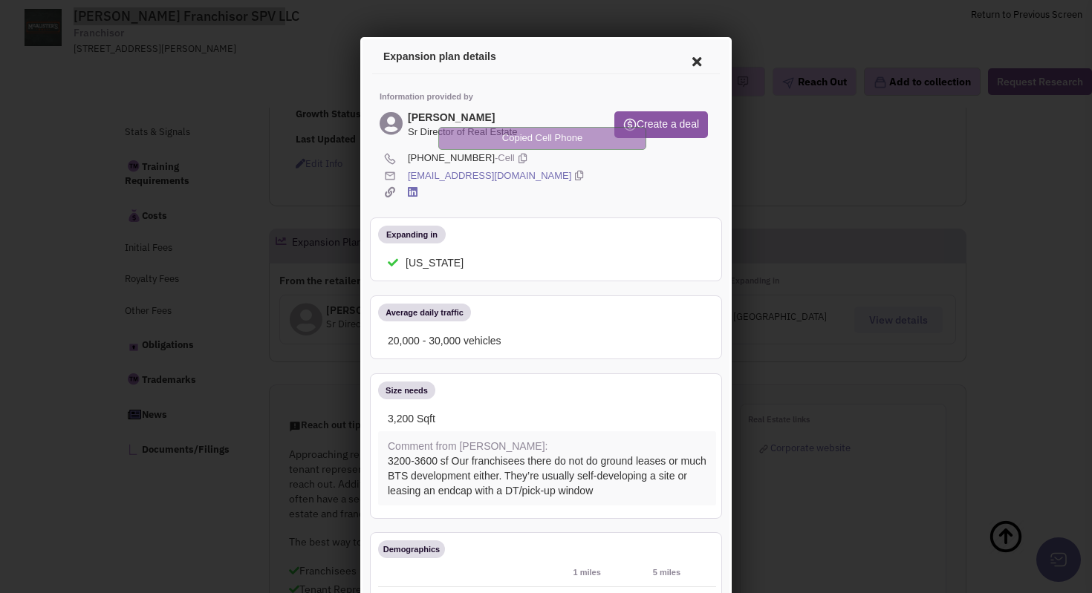
click at [573, 174] on icon at bounding box center [577, 174] width 8 height 14
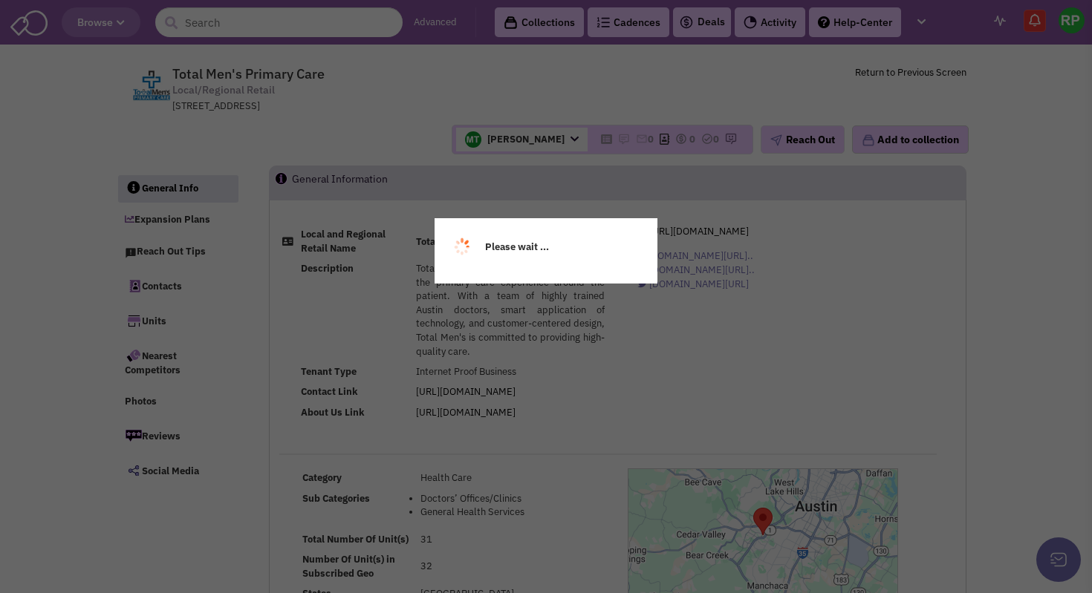
select select
click at [322, 74] on div "Please wait ..." at bounding box center [546, 296] width 1092 height 593
select select
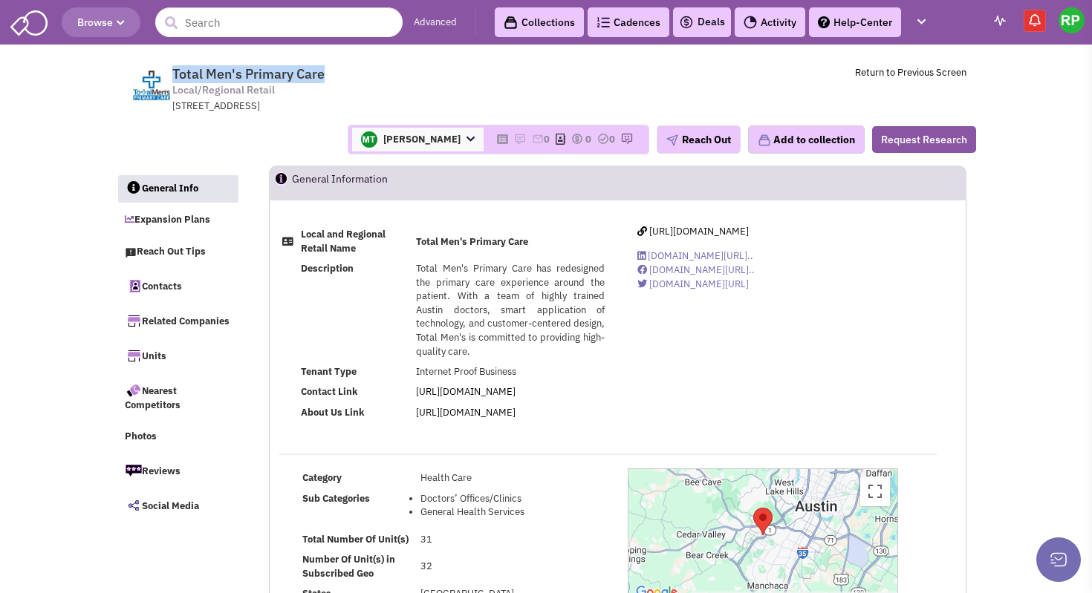
drag, startPoint x: 292, startPoint y: 75, endPoint x: 155, endPoint y: 74, distance: 136.7
click at [155, 74] on tr "Total Men's Primary Care Local/Regional Retail [STREET_ADDRESS] Return to Previ…" at bounding box center [546, 86] width 860 height 56
copy tr "Total Men's Primary Care"
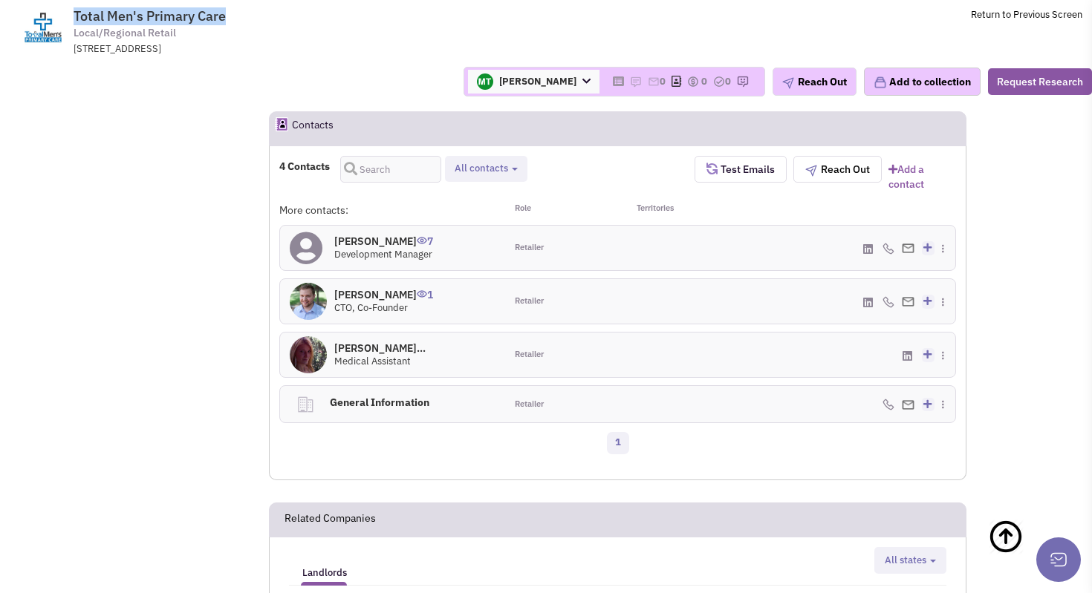
scroll to position [1009, 0]
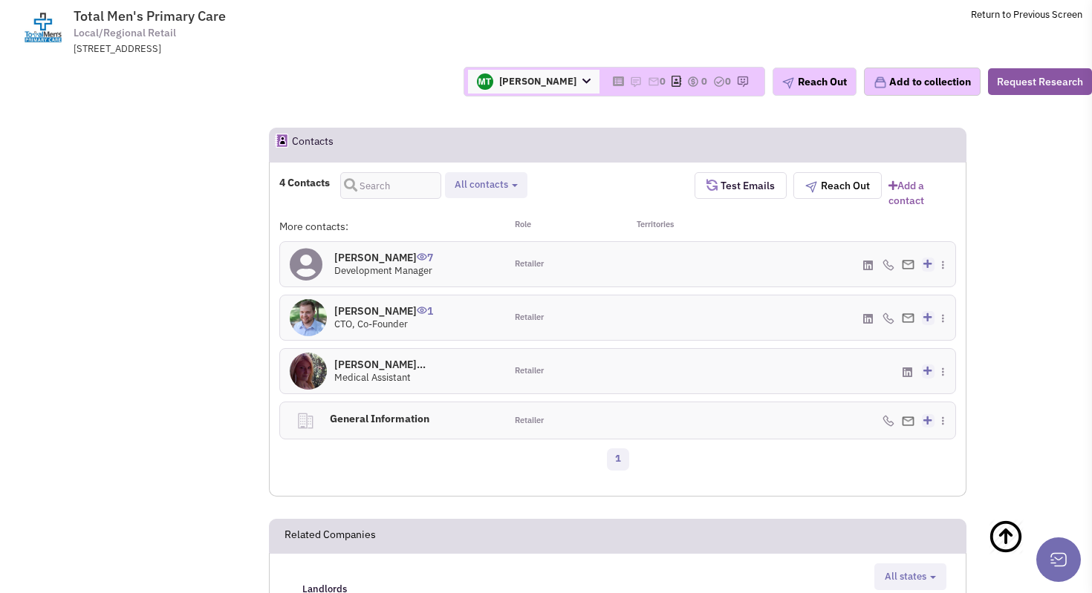
click at [360, 251] on h4 "[PERSON_NAME] 7" at bounding box center [383, 257] width 99 height 13
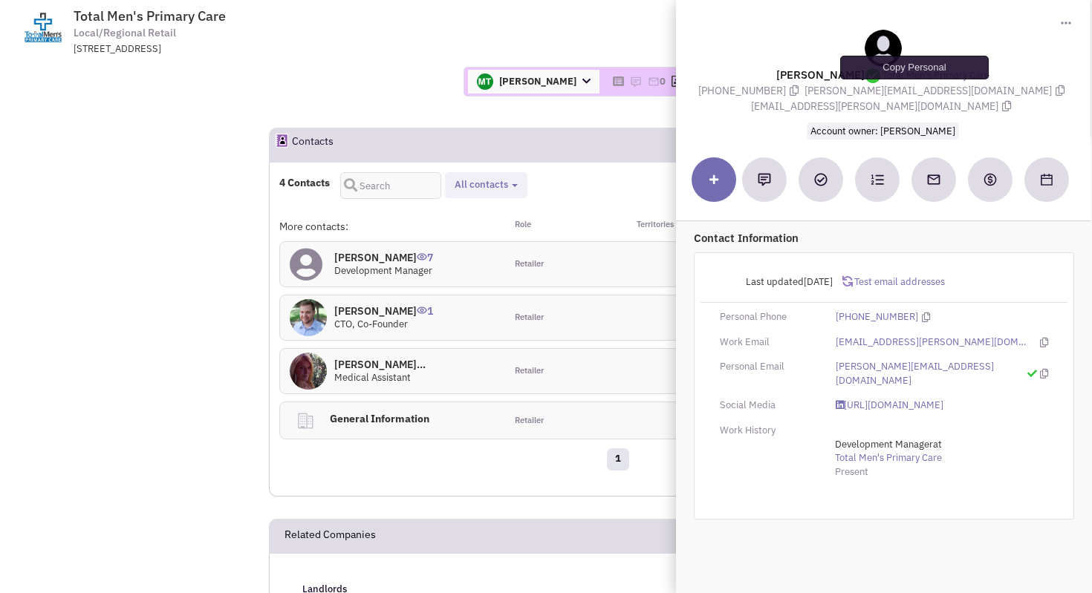
click at [1055, 89] on icon at bounding box center [1059, 90] width 9 height 10
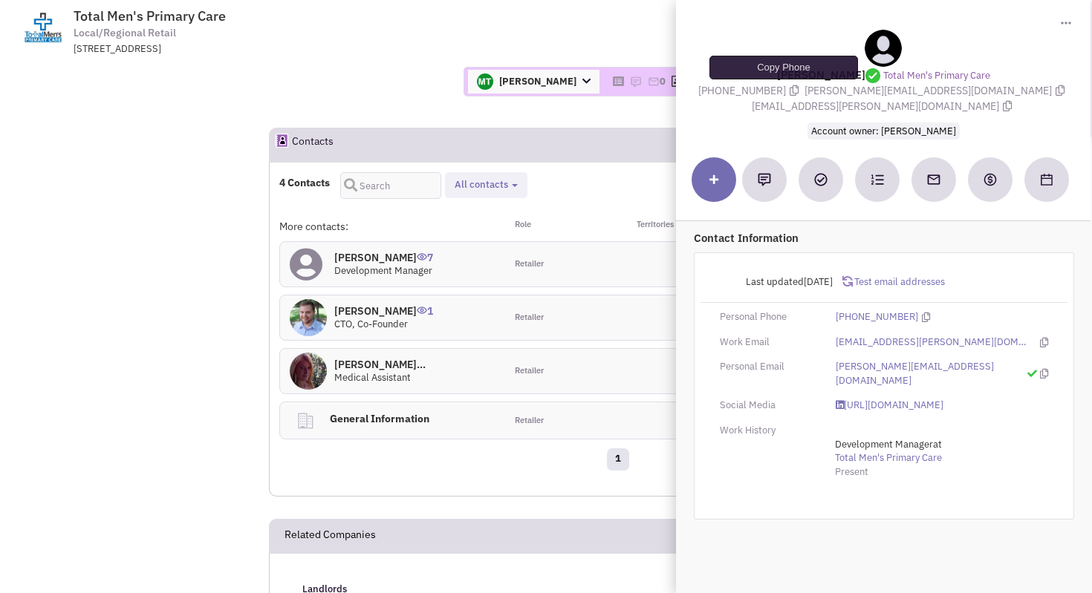
click at [790, 90] on icon at bounding box center [794, 90] width 9 height 10
drag, startPoint x: 849, startPoint y: 79, endPoint x: 762, endPoint y: 79, distance: 86.9
click at [762, 79] on div "[PERSON_NAME] Total Men's Primary Care [PHONE_NUMBER] [PERSON_NAME][EMAIL_ADDRE…" at bounding box center [883, 84] width 400 height 109
copy lable "[PERSON_NAME]"
click at [295, 34] on span "Total Men's Primary Care Local/Regional Retail [STREET_ADDRESS]" at bounding box center [275, 32] width 372 height 48
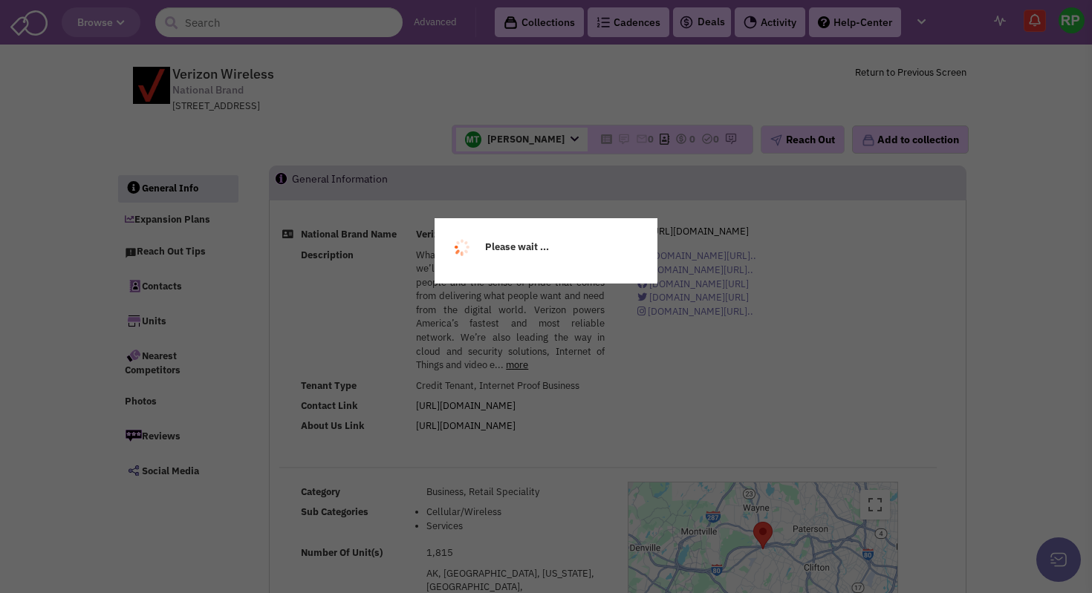
select select
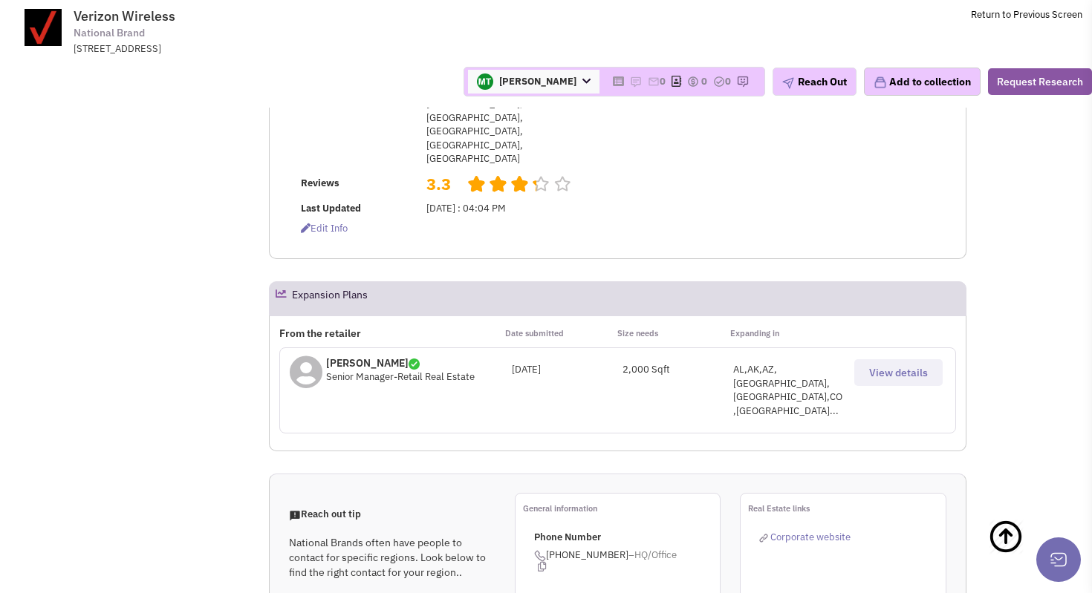
scroll to position [950, 0]
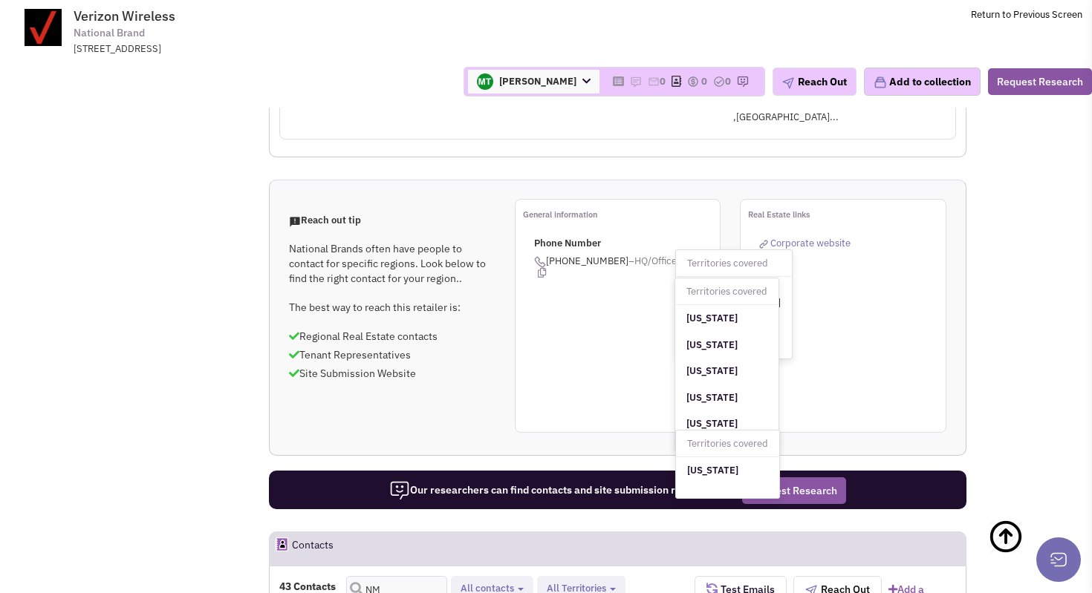
scroll to position [1266, 0]
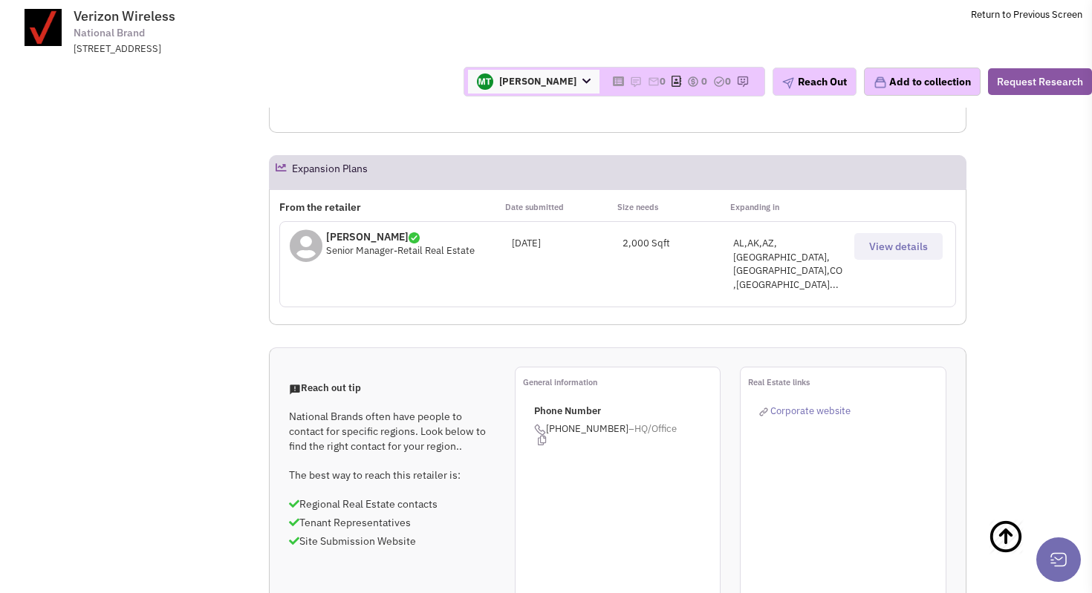
scroll to position [1090, 0]
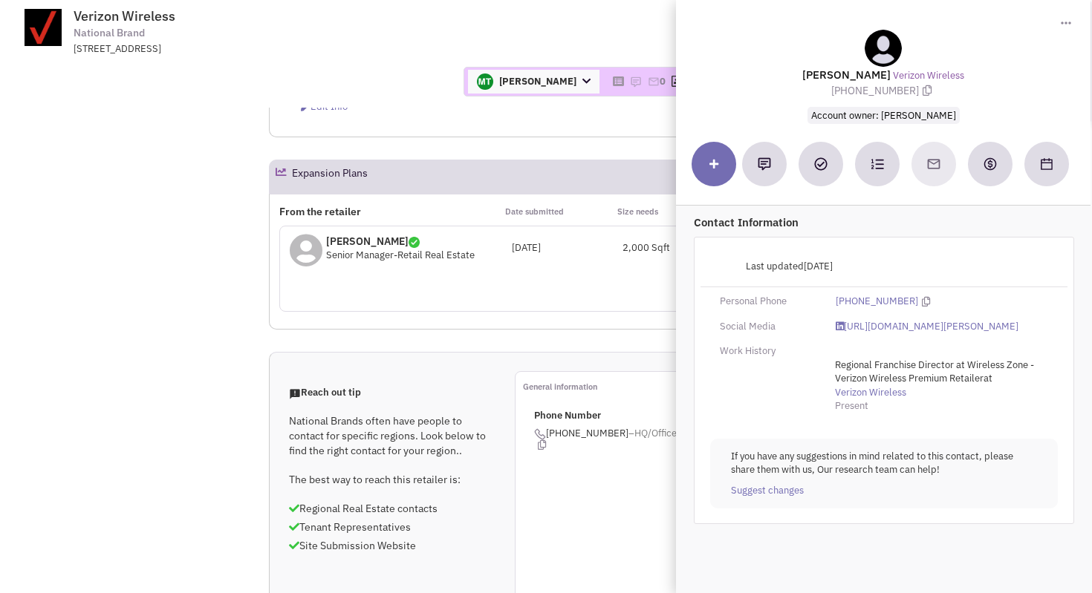
drag, startPoint x: 891, startPoint y: 72, endPoint x: 821, endPoint y: 73, distance: 69.8
click at [821, 73] on lable "[PERSON_NAME]" at bounding box center [846, 75] width 88 height 14
copy lable "[PERSON_NAME]"
click at [922, 92] on icon at bounding box center [926, 90] width 9 height 10
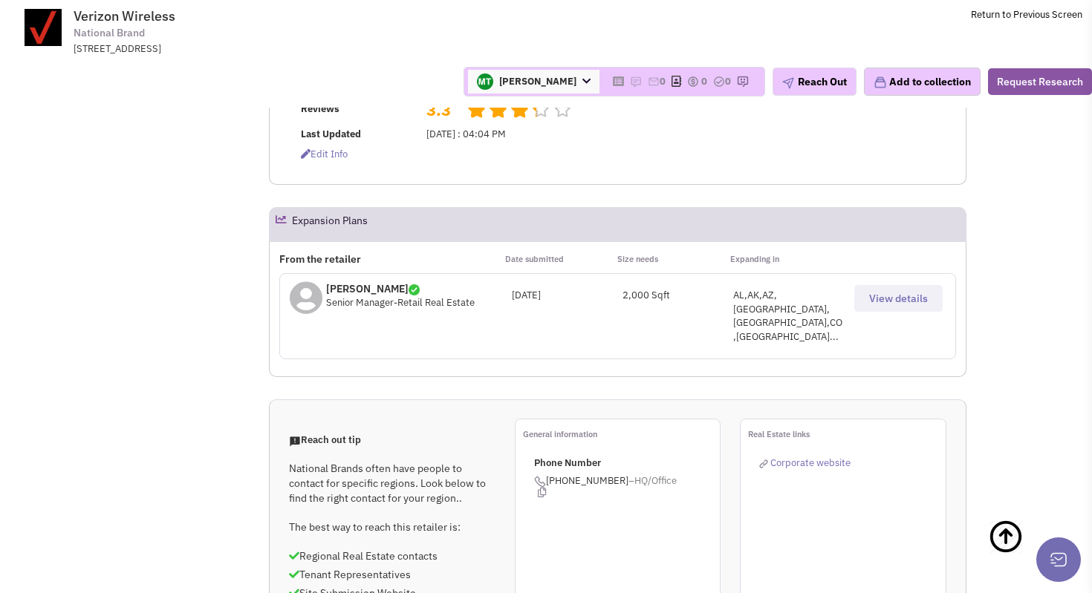
scroll to position [1037, 0]
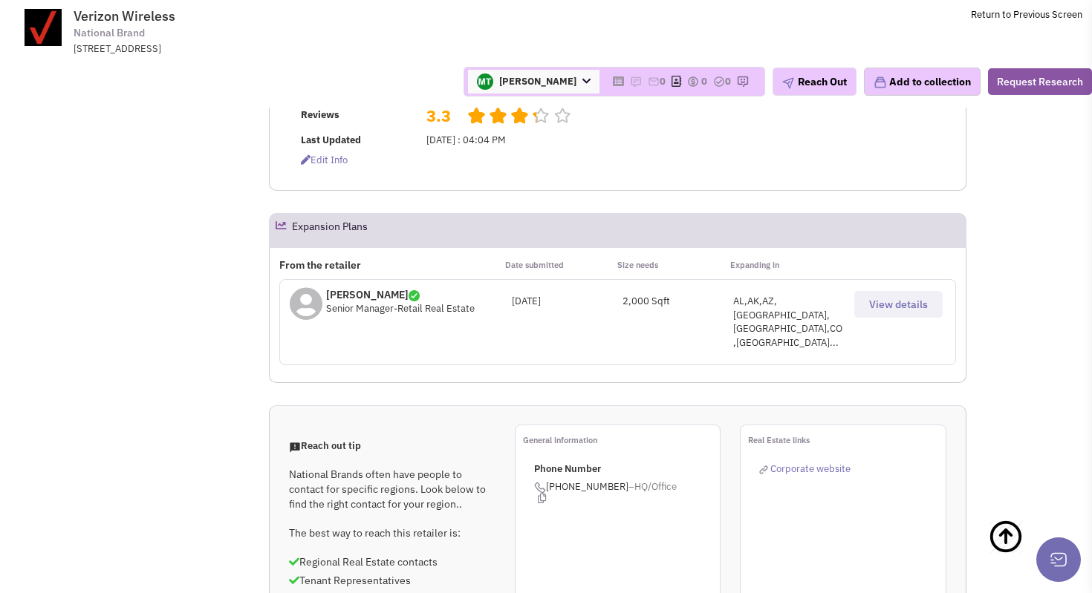
drag, startPoint x: 391, startPoint y: 180, endPoint x: 366, endPoint y: 180, distance: 25.3
type input "M"
click at [370, 99] on div "[PERSON_NAME] Account Owner [PERSON_NAME] [PERSON_NAME] [PERSON_NAME] [PERSON_N…" at bounding box center [545, 82] width 1111 height 52
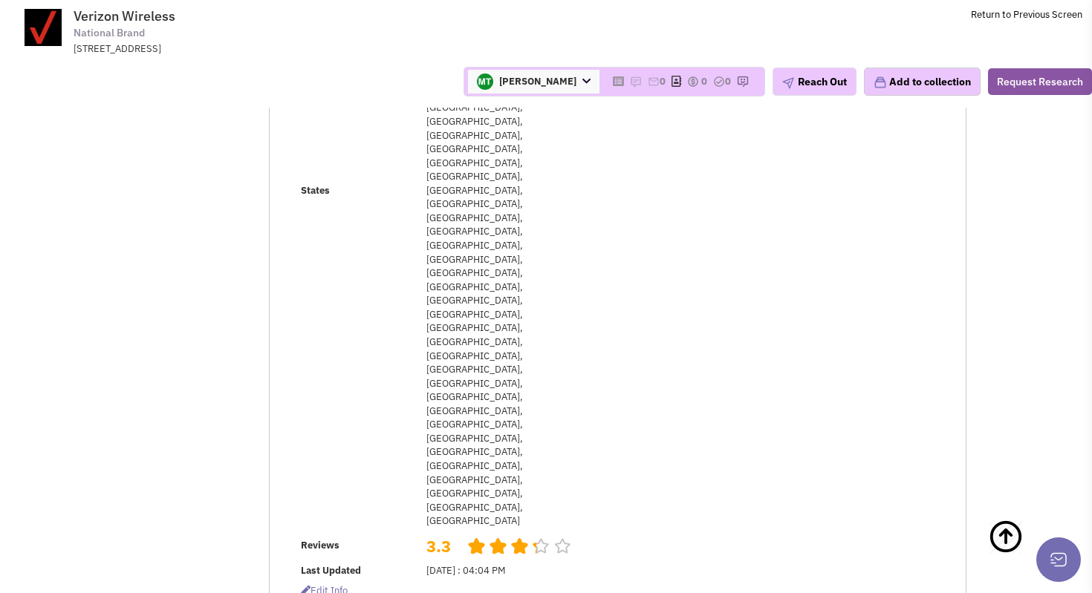
scroll to position [510, 0]
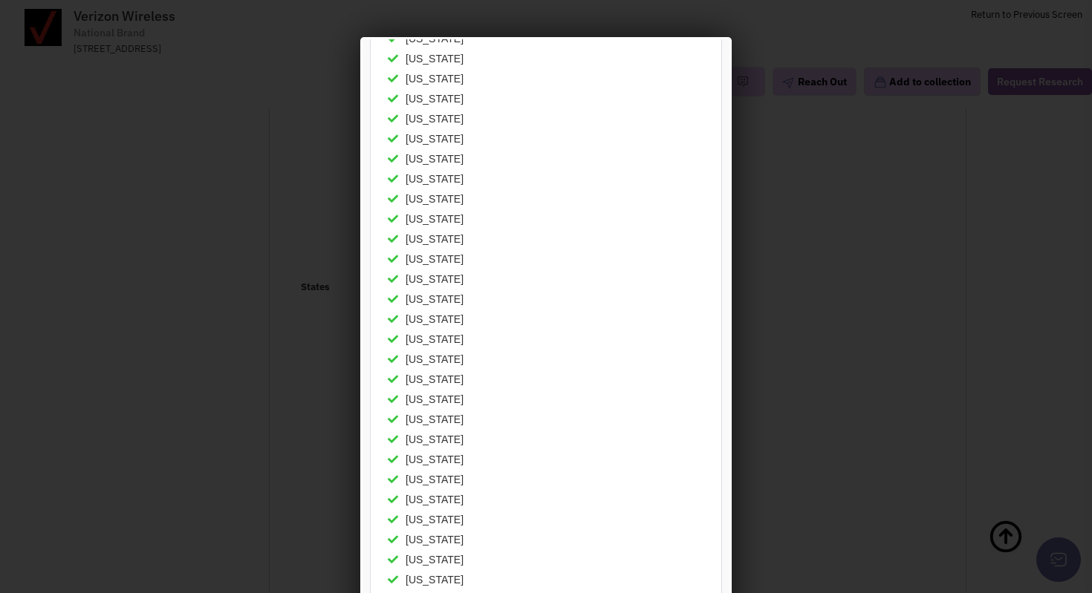
scroll to position [0, 0]
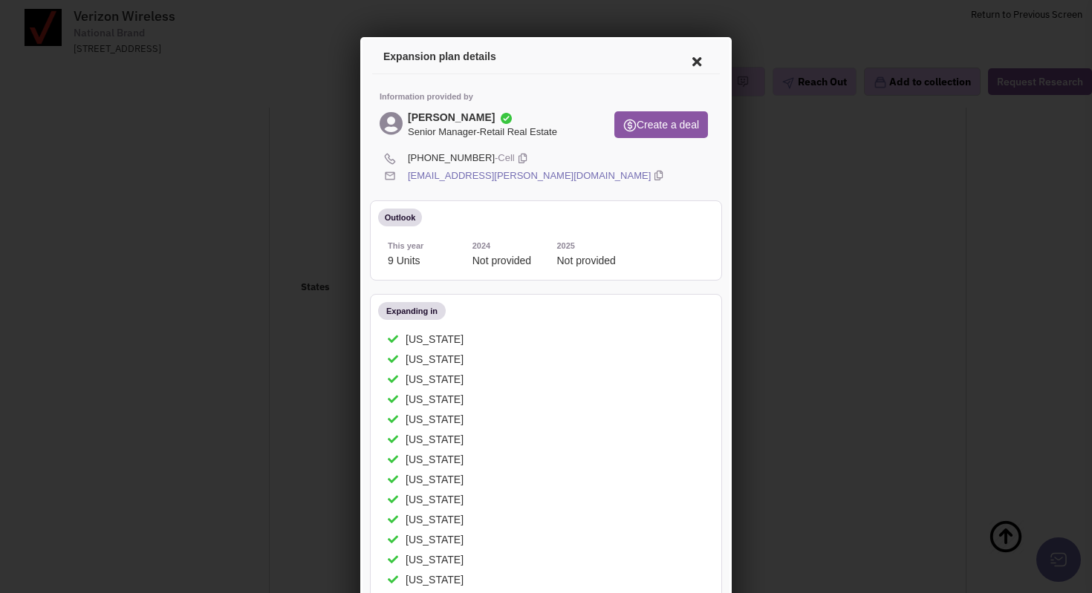
drag, startPoint x: 463, startPoint y: 115, endPoint x: 381, endPoint y: 115, distance: 81.7
click at [381, 115] on div "[PERSON_NAME] Senior Manager-Retail Real Estate" at bounding box center [484, 125] width 215 height 33
copy div "[PERSON_NAME]"
click at [516, 160] on icon at bounding box center [520, 156] width 8 height 14
click at [652, 172] on icon at bounding box center [656, 174] width 8 height 14
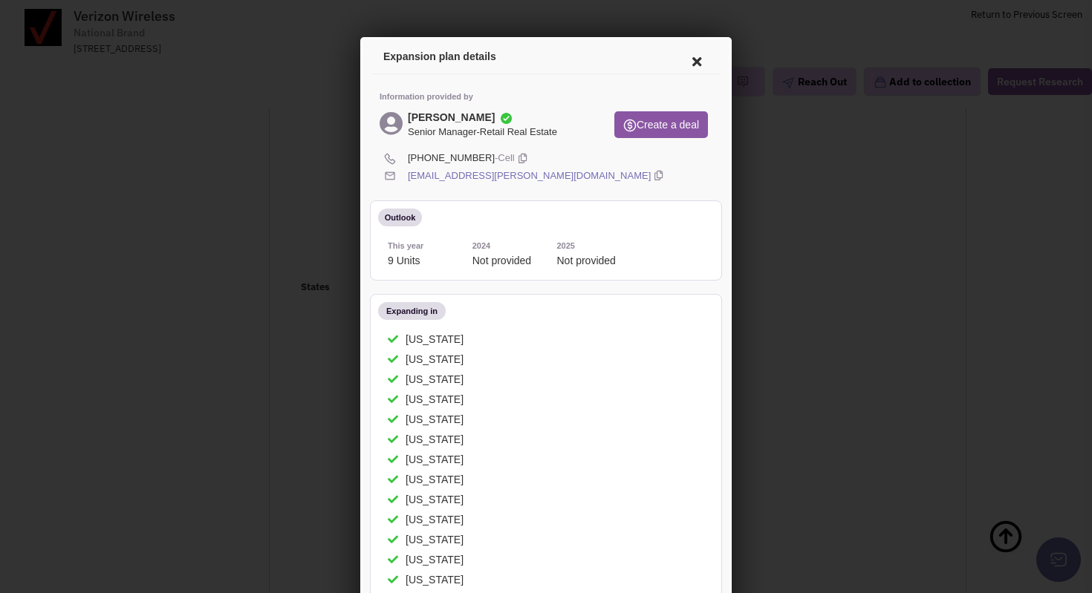
click at [696, 58] on icon at bounding box center [694, 60] width 31 height 36
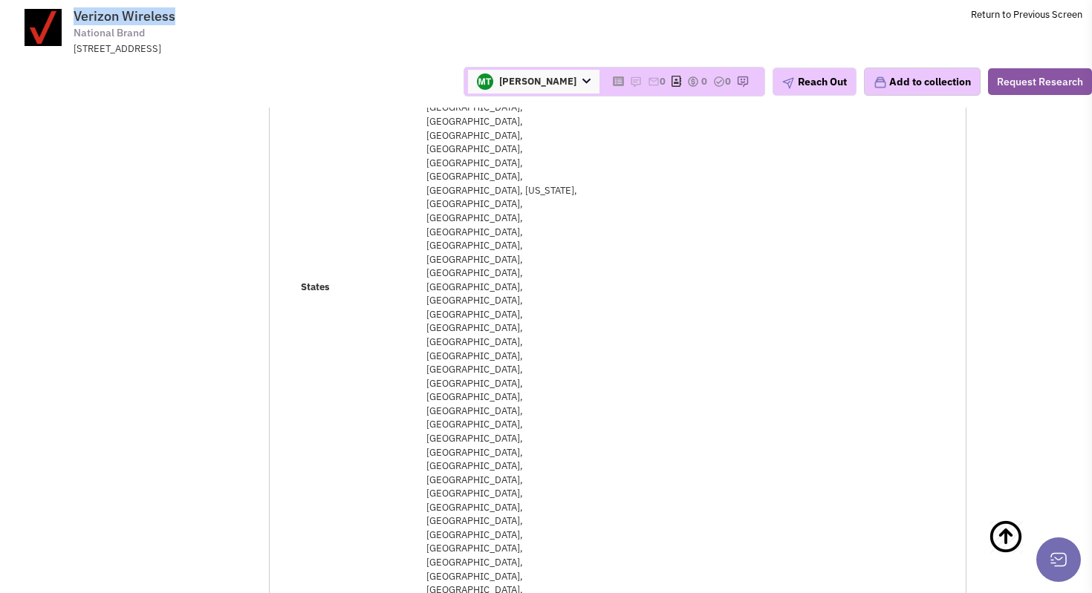
drag, startPoint x: 178, startPoint y: 17, endPoint x: 74, endPoint y: 16, distance: 103.2
click at [89, 16] on span "Verizon Wireless National Brand [STREET_ADDRESS]" at bounding box center [275, 32] width 372 height 48
copy span "Verizon Wireless"
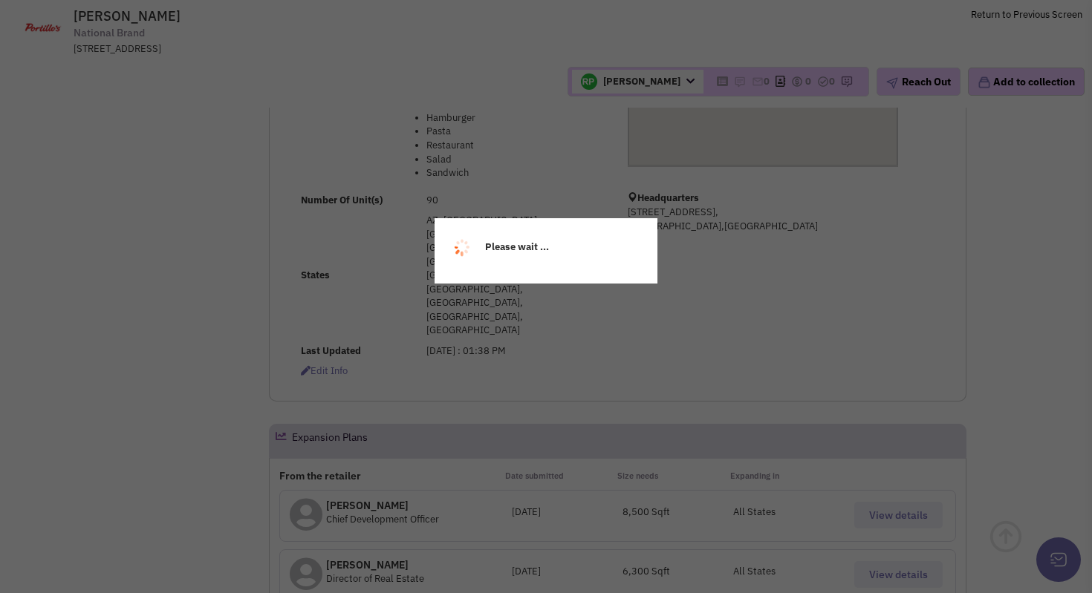
select select
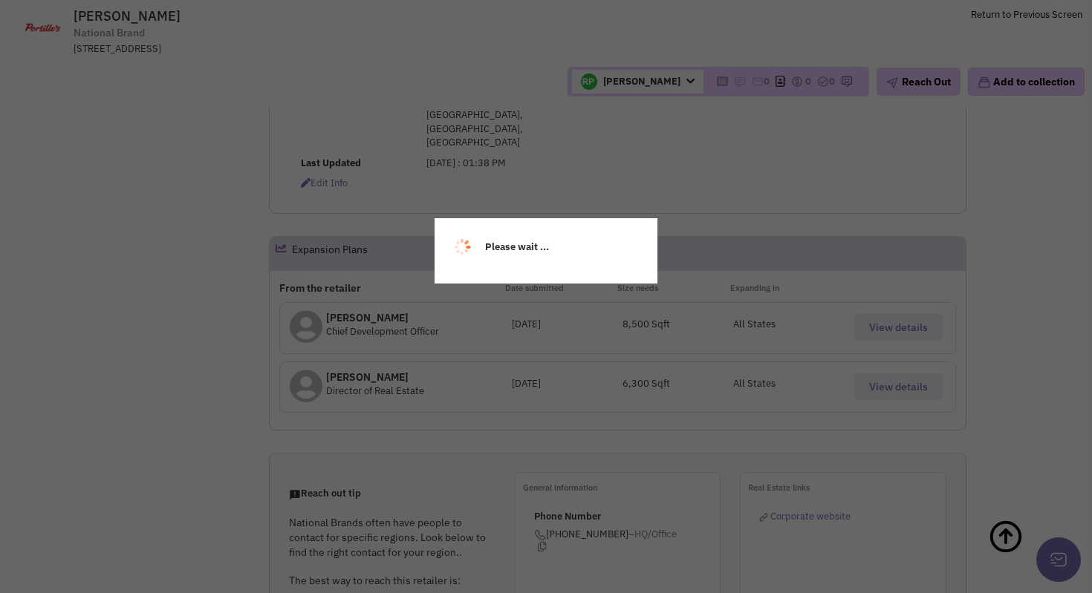
scroll to position [524, 0]
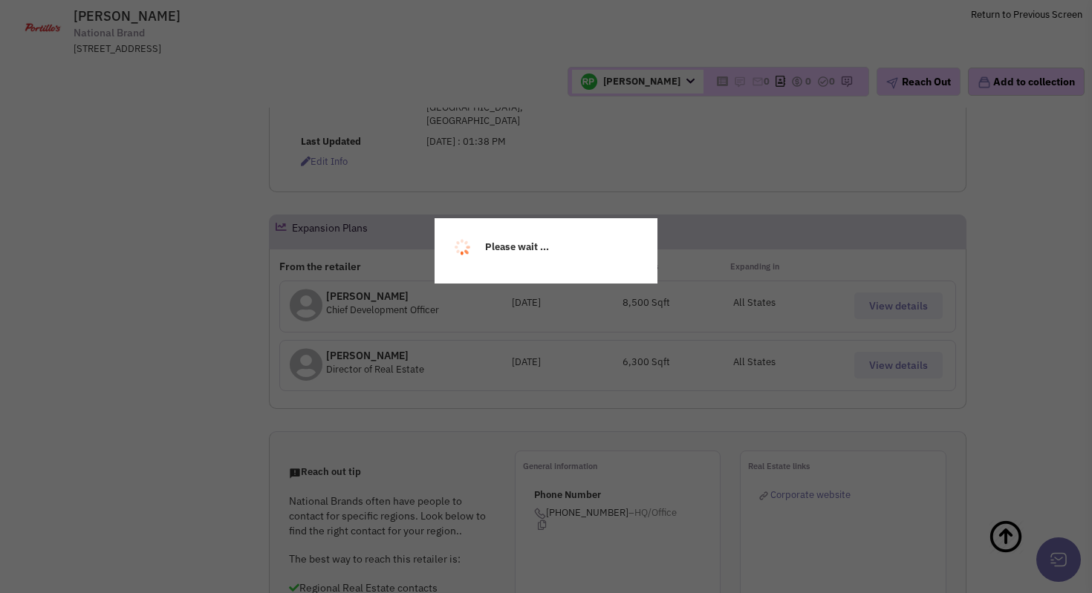
select select
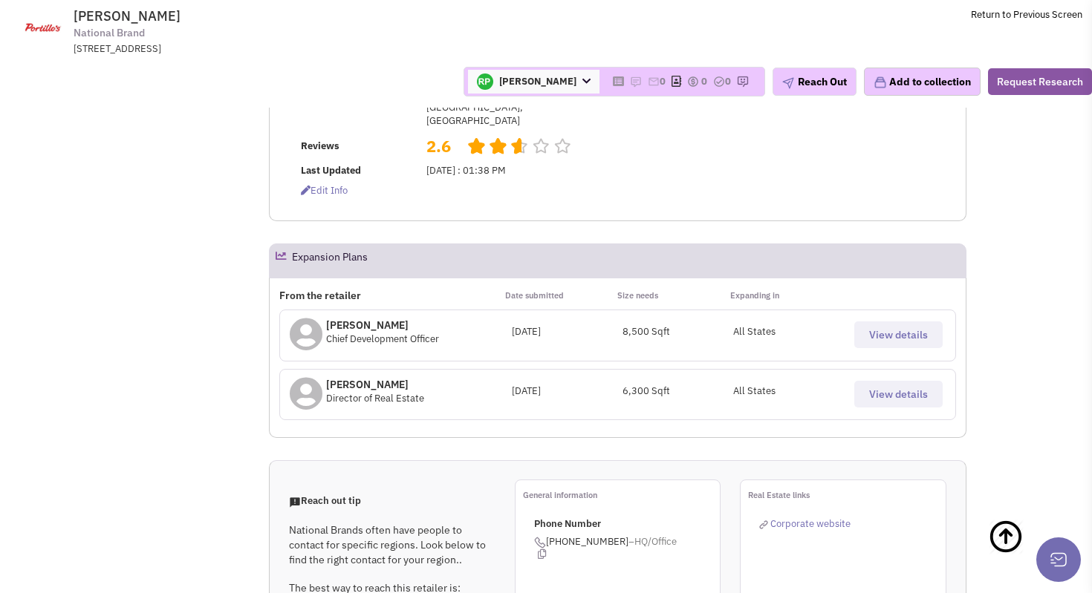
click at [897, 381] on button "View details" at bounding box center [898, 394] width 88 height 27
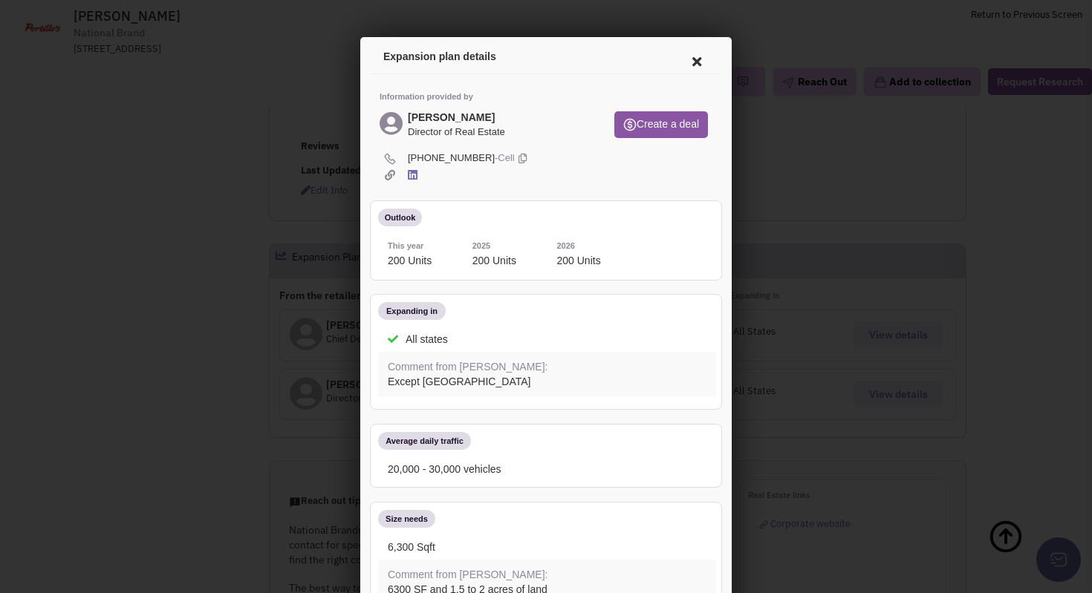
scroll to position [0, 0]
click at [691, 61] on icon at bounding box center [694, 60] width 31 height 36
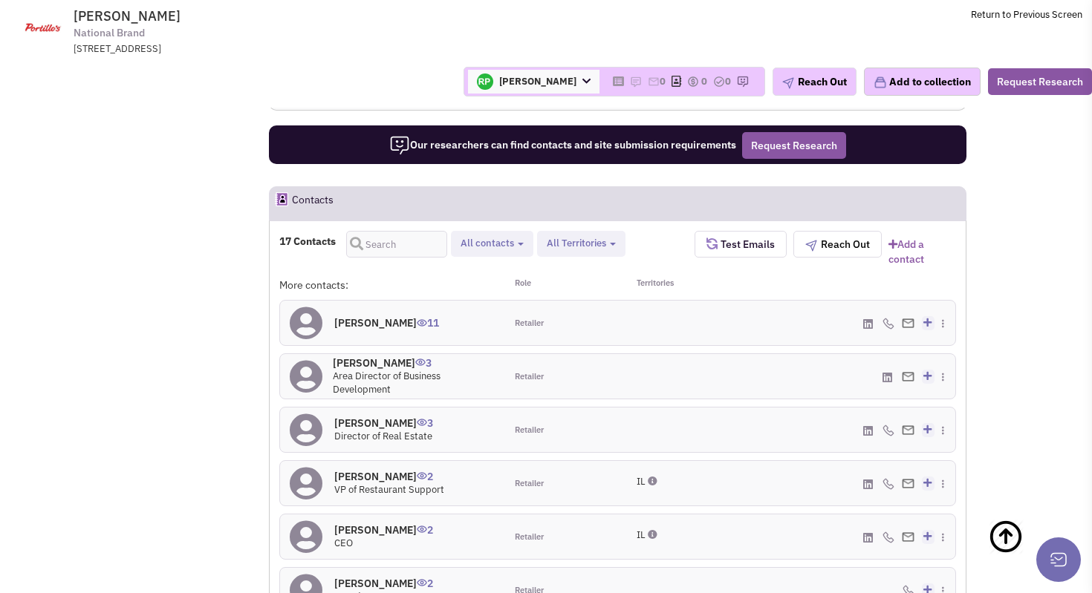
scroll to position [1162, 0]
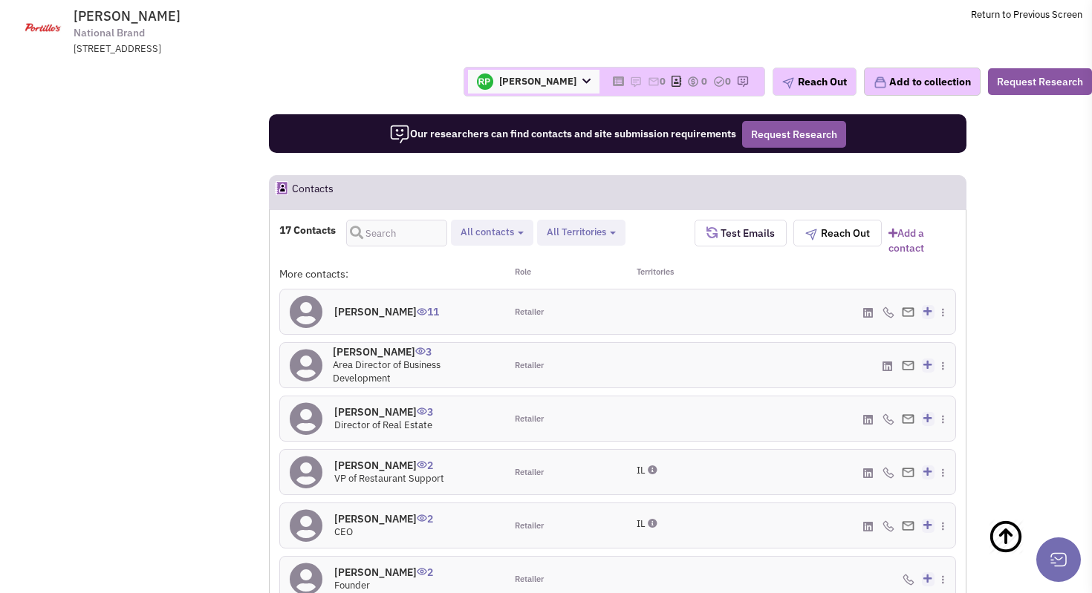
click at [455, 397] on div "Kyle Ludlow 3 Director of Real Estate" at bounding box center [392, 419] width 225 height 45
click at [377, 406] on h4 "Kyle Ludlow 3 Used by 3 customers" at bounding box center [383, 412] width 99 height 13
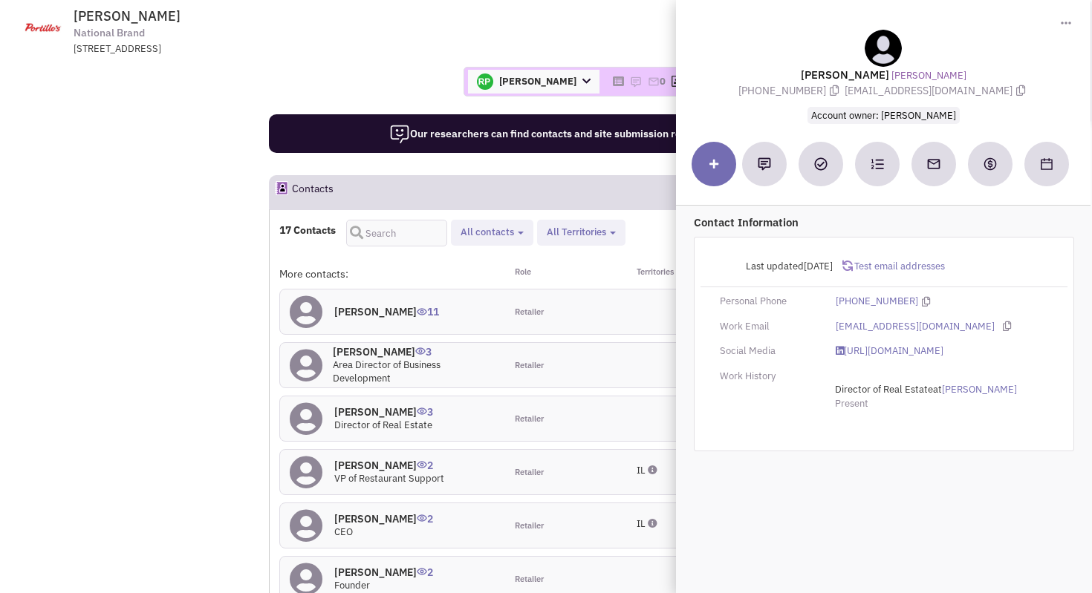
drag, startPoint x: 896, startPoint y: 73, endPoint x: 798, endPoint y: 73, distance: 98.0
click at [798, 73] on div "Kyle Ludlow Portillo's (513) 532-0737 kludlow@portillos.com Account owner: Rob …" at bounding box center [883, 77] width 400 height 94
copy lable "Kyle Ludlow"
click at [1016, 90] on icon at bounding box center [1020, 90] width 9 height 10
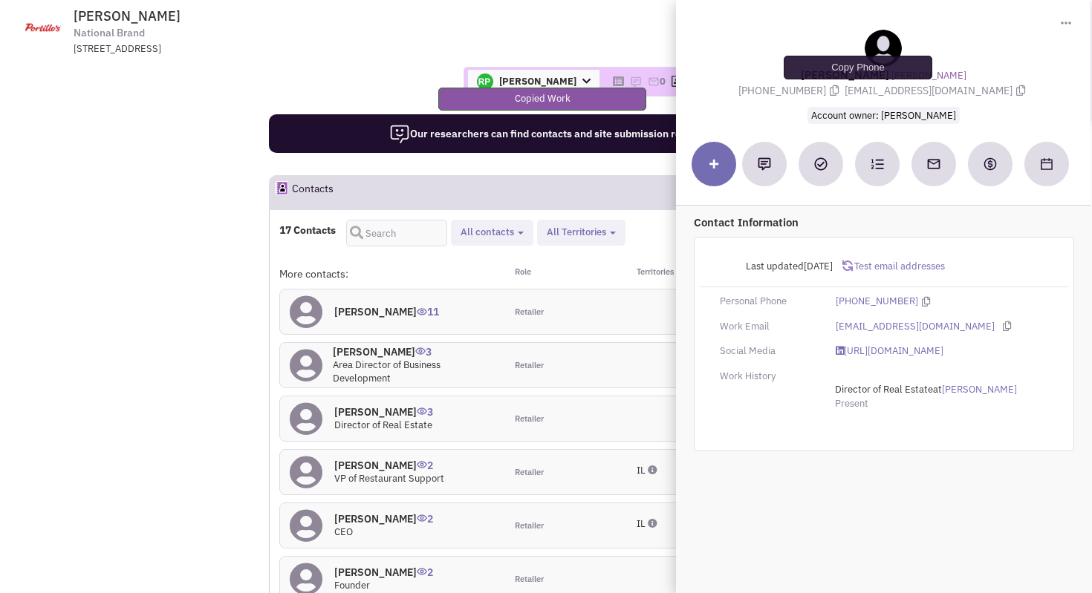
click at [839, 89] on icon at bounding box center [834, 90] width 9 height 10
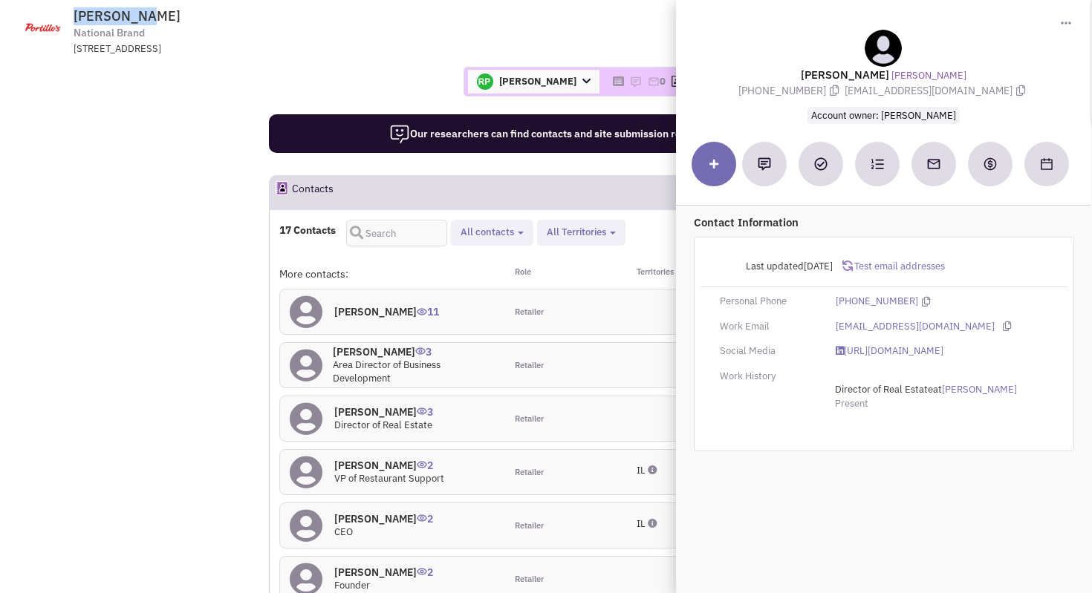
drag, startPoint x: 147, startPoint y: 13, endPoint x: 44, endPoint y: 13, distance: 103.2
click at [44, 13] on tr "Portillo's National Brand 2001 Spring Road, Suite 400, Oak Brook, IL, 60523 Ret…" at bounding box center [546, 28] width 1092 height 56
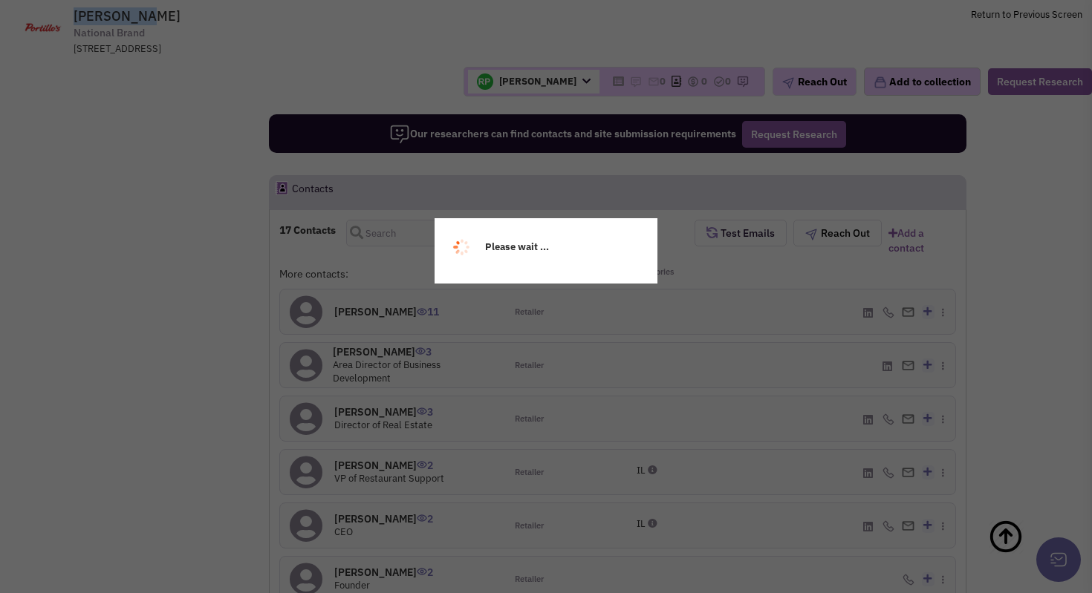
copy tr "Portillo's"
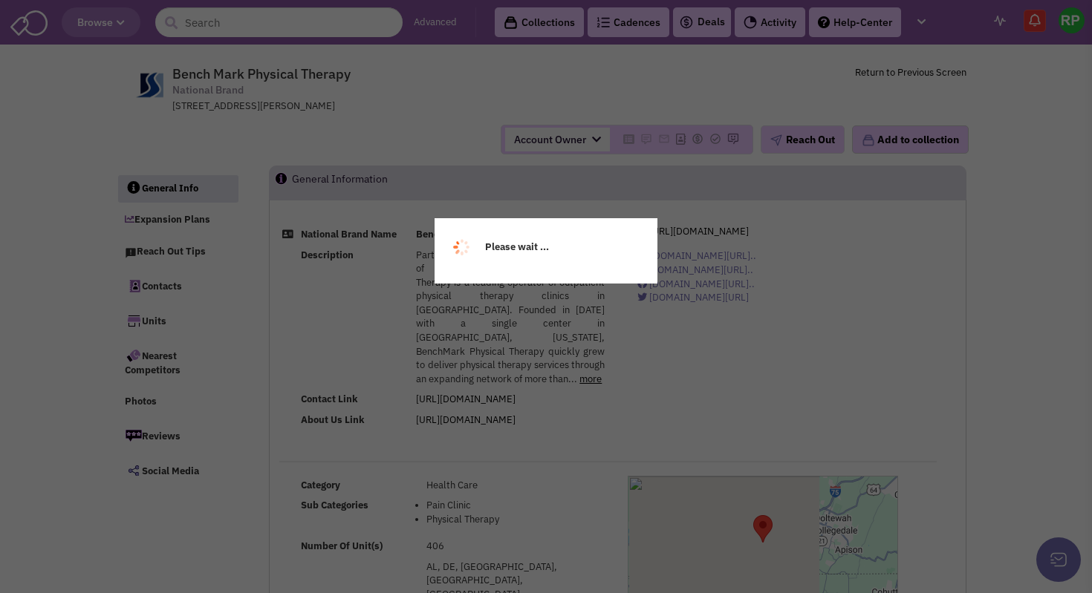
select select
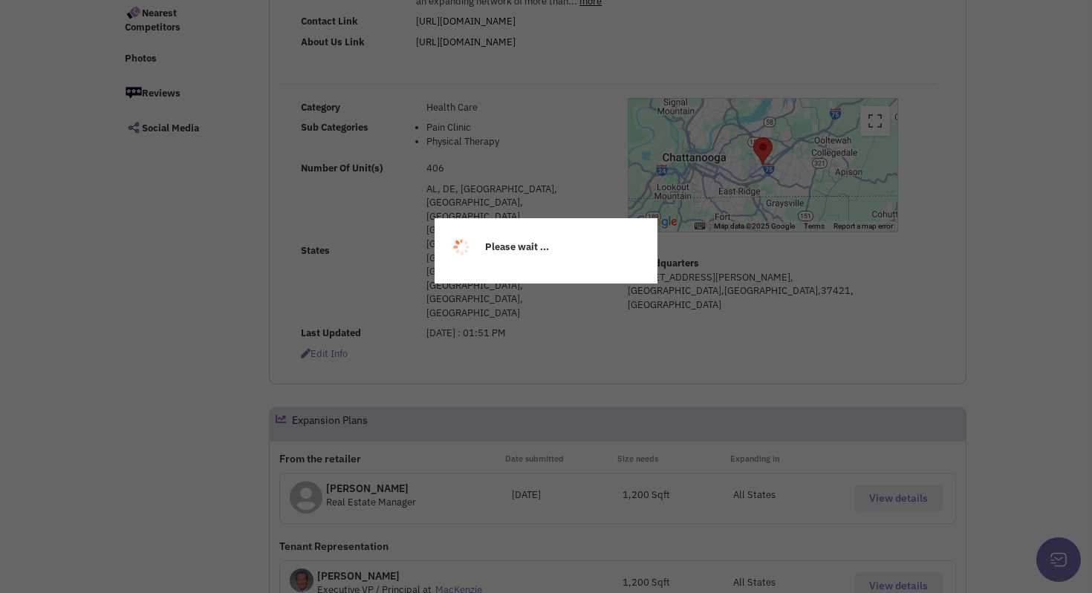
scroll to position [394, 0]
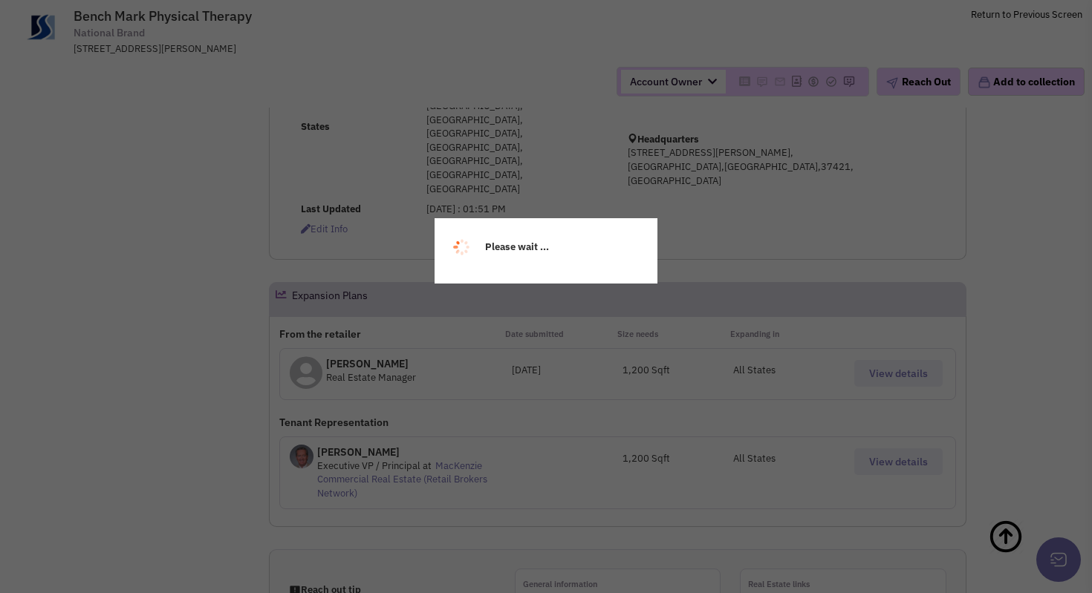
select select
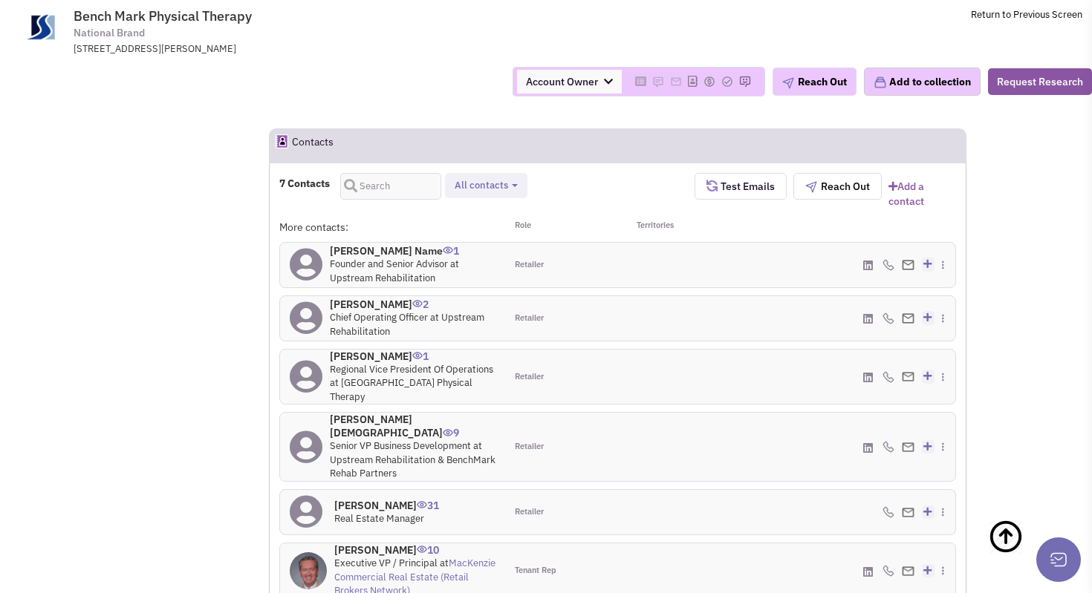
scroll to position [1181, 0]
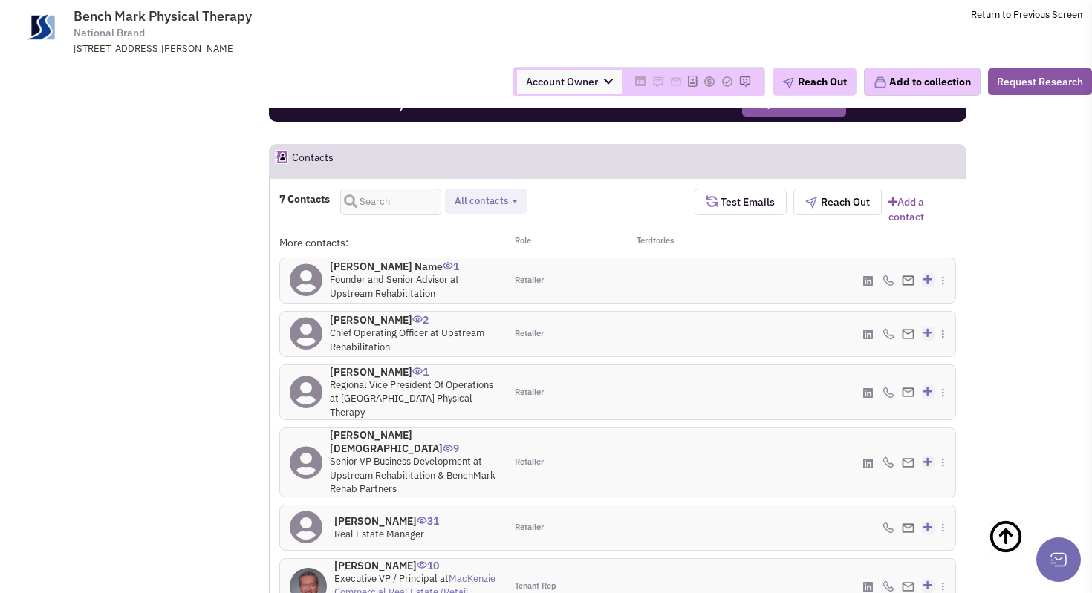
click at [364, 515] on h4 "[PERSON_NAME] 31" at bounding box center [386, 521] width 105 height 13
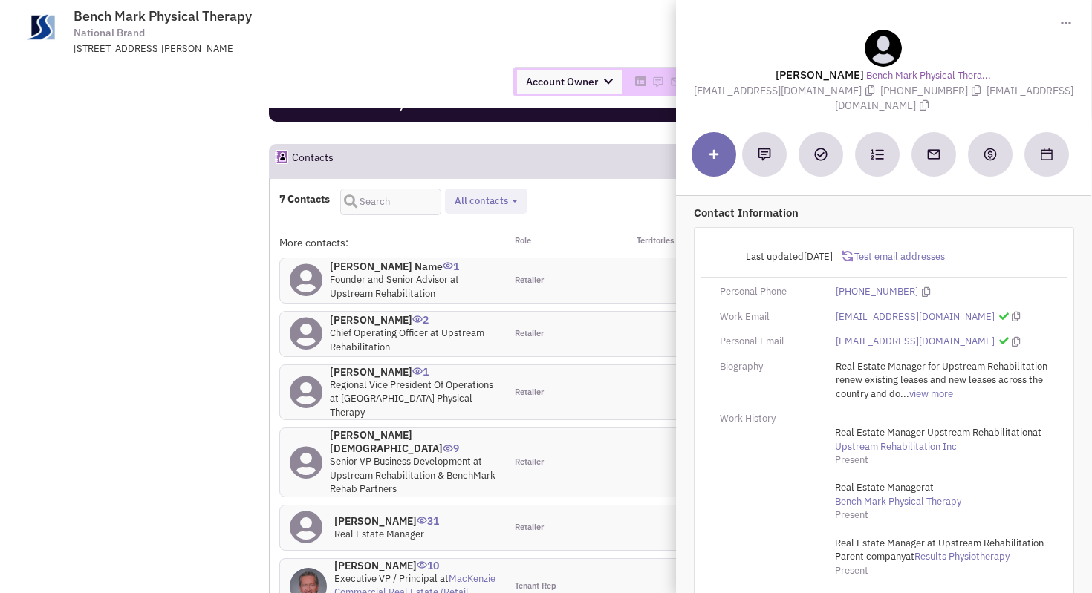
drag, startPoint x: 854, startPoint y: 76, endPoint x: 773, endPoint y: 77, distance: 81.0
click at [775, 77] on div "[PERSON_NAME] Bench Mark Physical Thera... [EMAIL_ADDRESS][DOMAIN_NAME] [PHONE_…" at bounding box center [883, 72] width 400 height 84
copy lable "[PERSON_NAME]"
click at [865, 94] on icon at bounding box center [869, 90] width 9 height 10
click at [972, 93] on icon at bounding box center [976, 90] width 9 height 10
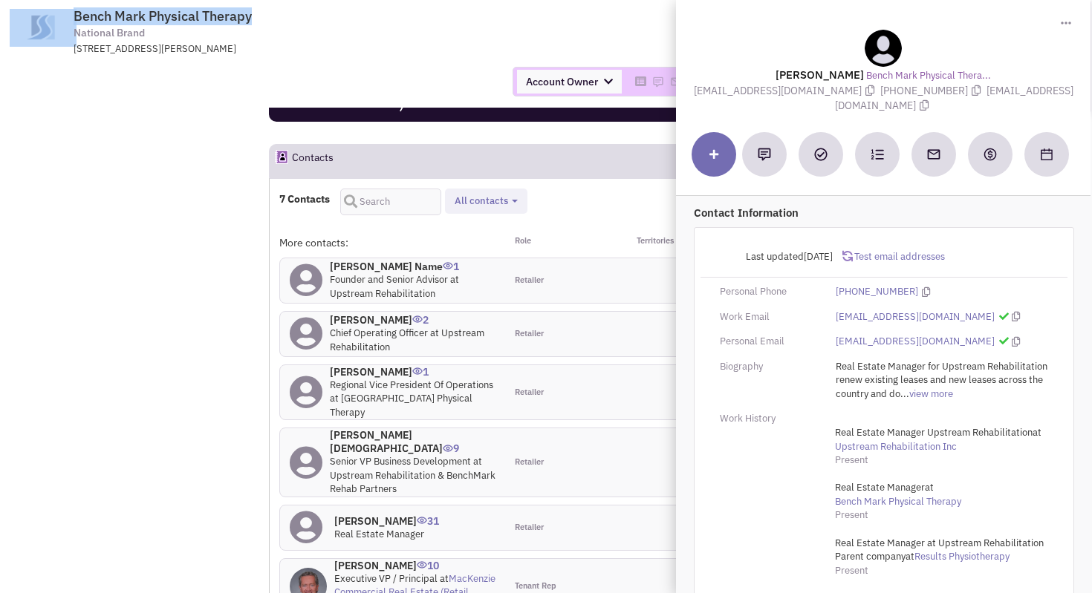
drag, startPoint x: 160, startPoint y: 16, endPoint x: 25, endPoint y: 16, distance: 135.9
click at [25, 16] on tr "Bench Mark Physical Therapy National Brand [STREET_ADDRESS][PERSON_NAME] Return…" at bounding box center [546, 28] width 1092 height 56
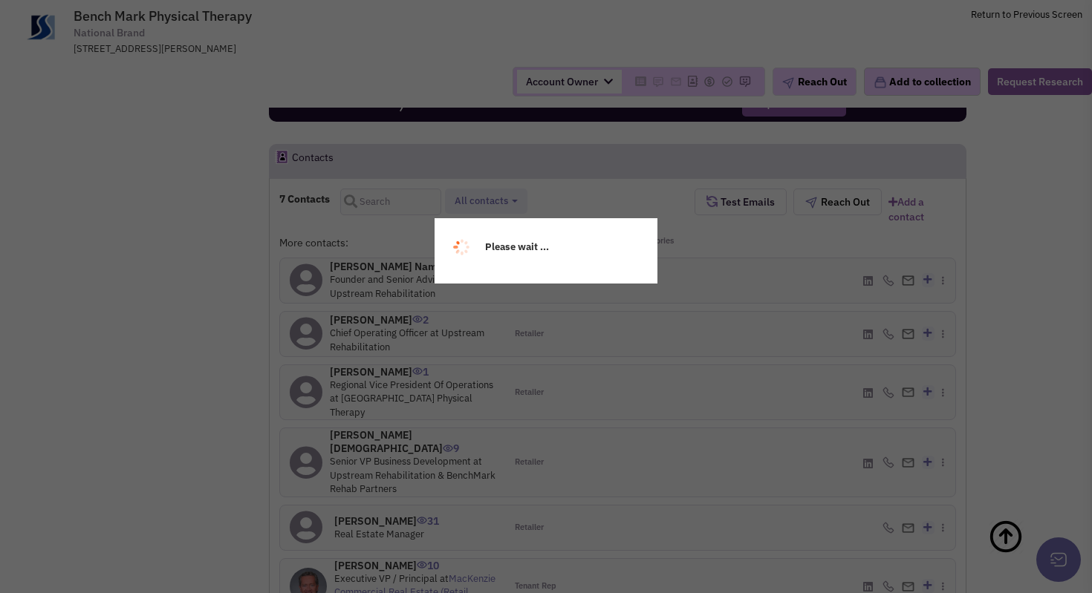
click at [162, 177] on div "Please wait ..." at bounding box center [546, 296] width 1092 height 593
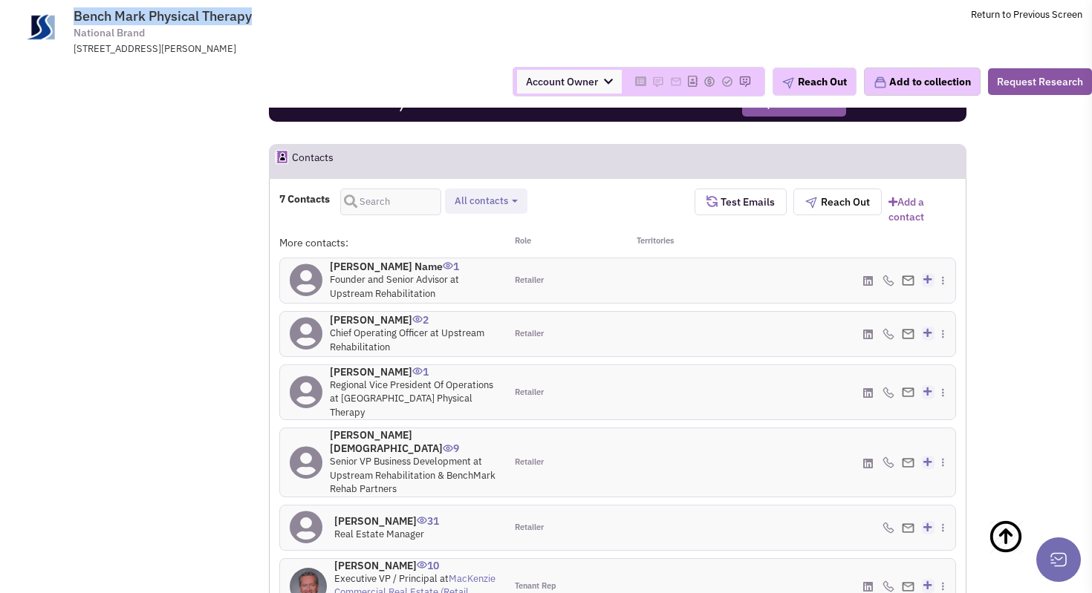
drag, startPoint x: 261, startPoint y: 13, endPoint x: 74, endPoint y: 13, distance: 187.2
click at [89, 13] on span "Bench Mark Physical Therapy National Brand [STREET_ADDRESS][PERSON_NAME]" at bounding box center [275, 32] width 372 height 48
copy span "Bench Mark Physical Therapy"
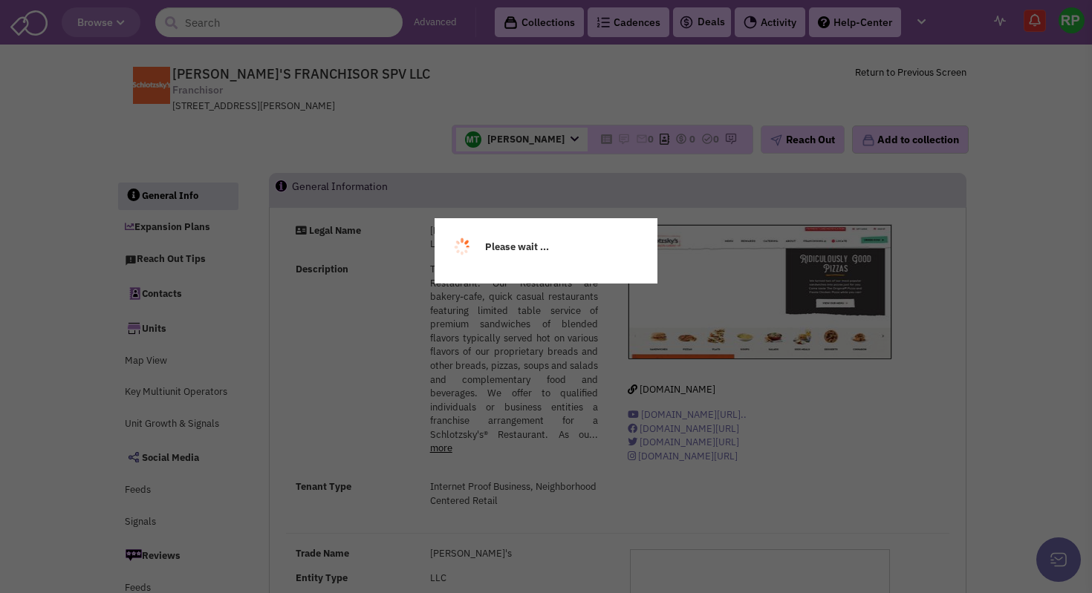
select select
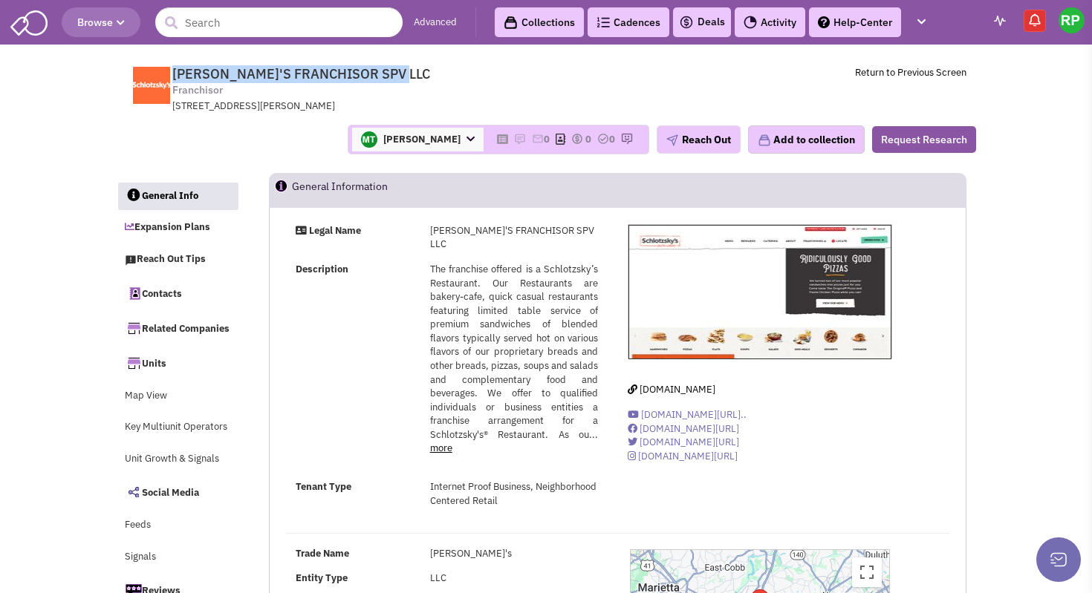
drag, startPoint x: 413, startPoint y: 74, endPoint x: 162, endPoint y: 71, distance: 251.1
click at [162, 71] on tr "[PERSON_NAME]'S FRANCHISOR SPV LLC Franchisor [STREET_ADDRESS][PERSON_NAME] Ret…" at bounding box center [546, 86] width 860 height 56
copy tr "[PERSON_NAME]'S FRANCHISOR SPV LLC"
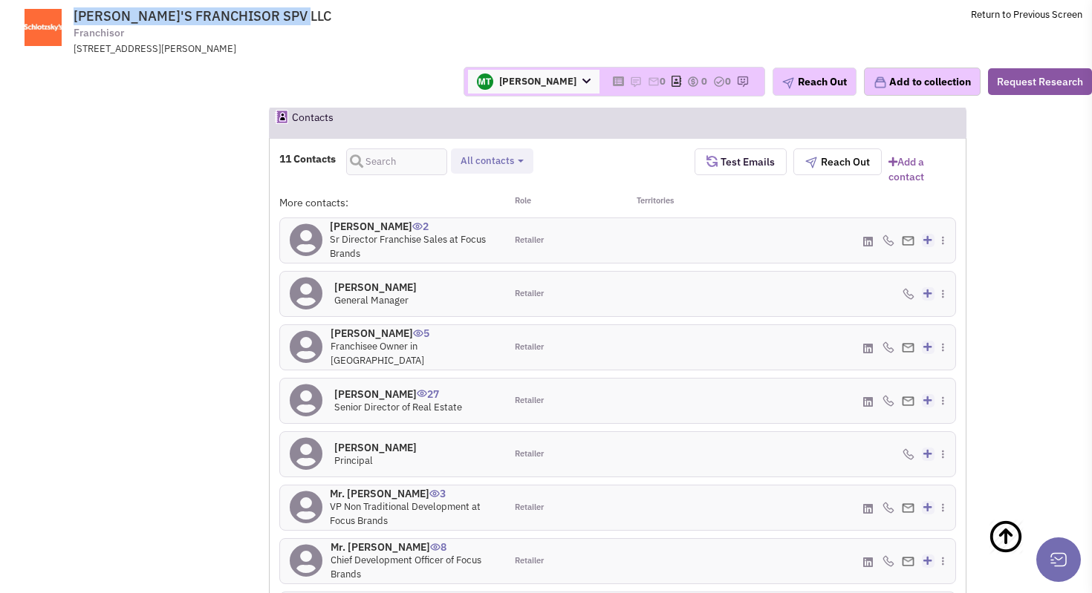
scroll to position [1405, 0]
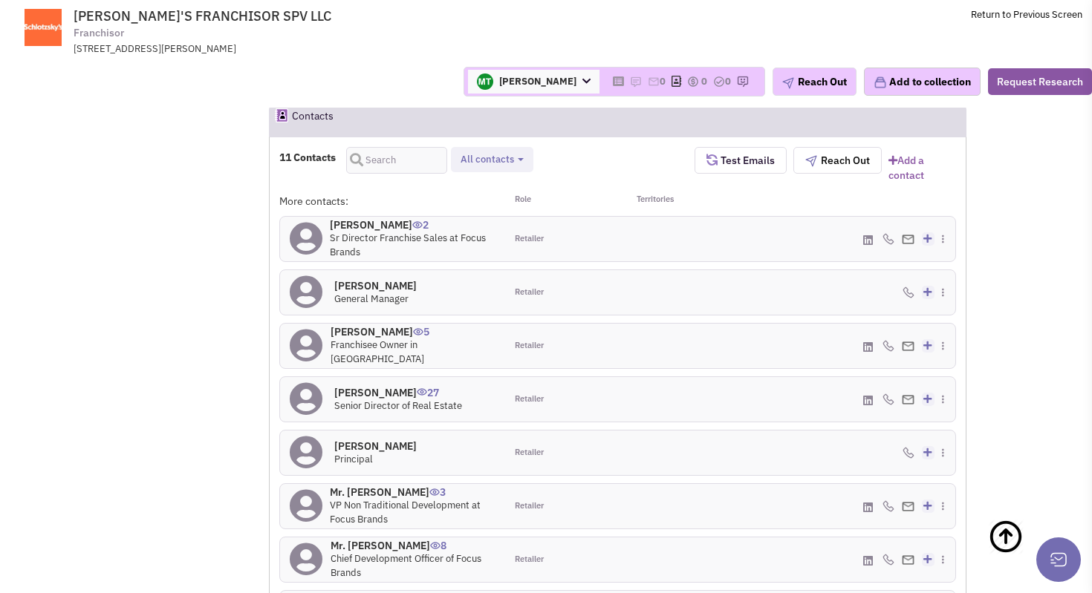
click at [365, 386] on h4 "[PERSON_NAME] 27" at bounding box center [398, 392] width 128 height 13
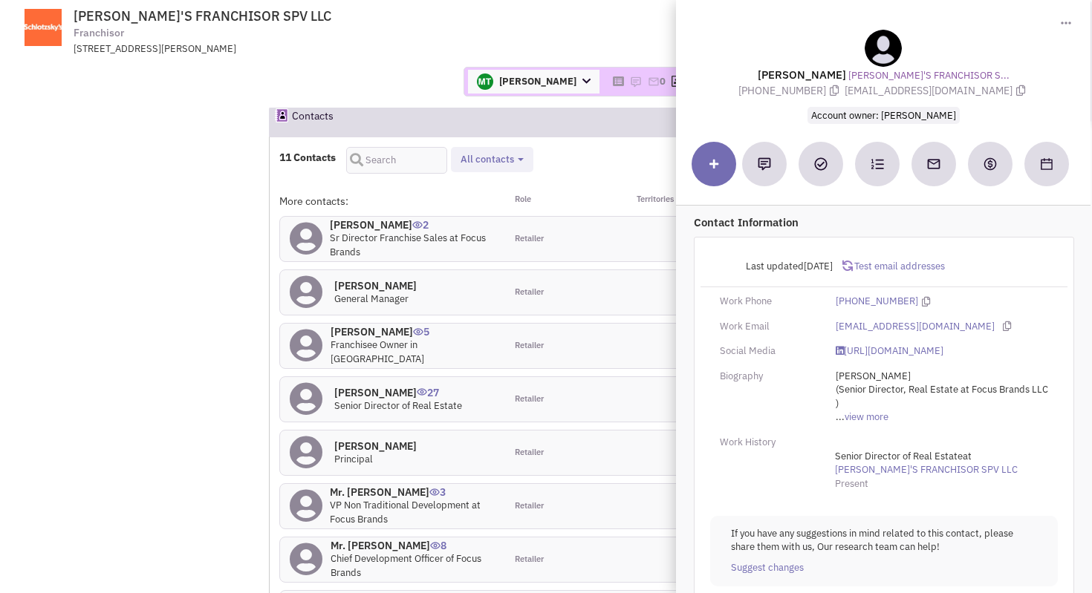
click at [987, 90] on span "[EMAIL_ADDRESS][DOMAIN_NAME]" at bounding box center [936, 90] width 184 height 13
click at [996, 90] on span "[EMAIL_ADDRESS][DOMAIN_NAME]" at bounding box center [936, 90] width 184 height 13
click at [1009, 90] on span "[EMAIL_ADDRESS][DOMAIN_NAME]" at bounding box center [936, 90] width 184 height 13
click at [1016, 90] on icon at bounding box center [1020, 90] width 9 height 10
click at [844, 90] on span "[PHONE_NUMBER]" at bounding box center [791, 90] width 106 height 13
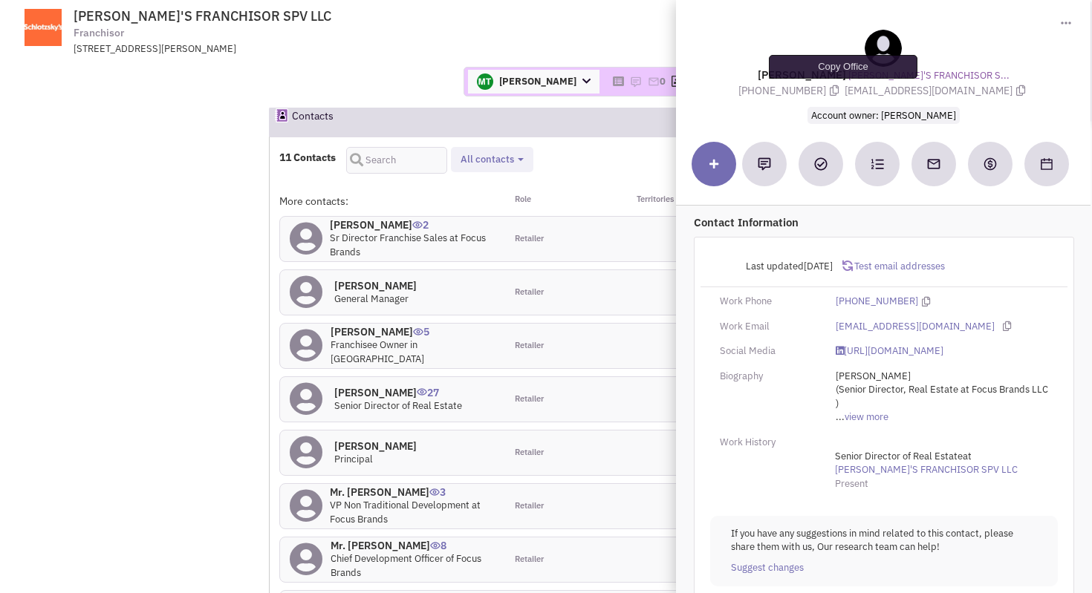
click at [839, 90] on icon at bounding box center [834, 90] width 9 height 10
drag, startPoint x: 848, startPoint y: 77, endPoint x: 741, endPoint y: 77, distance: 107.0
click at [741, 77] on div "[PERSON_NAME] [PERSON_NAME]'S FRANCHISOR S... [PHONE_NUMBER] [EMAIL_ADDRESS][DO…" at bounding box center [883, 77] width 400 height 94
copy lable "[PERSON_NAME]"
